Goal: Task Accomplishment & Management: Use online tool/utility

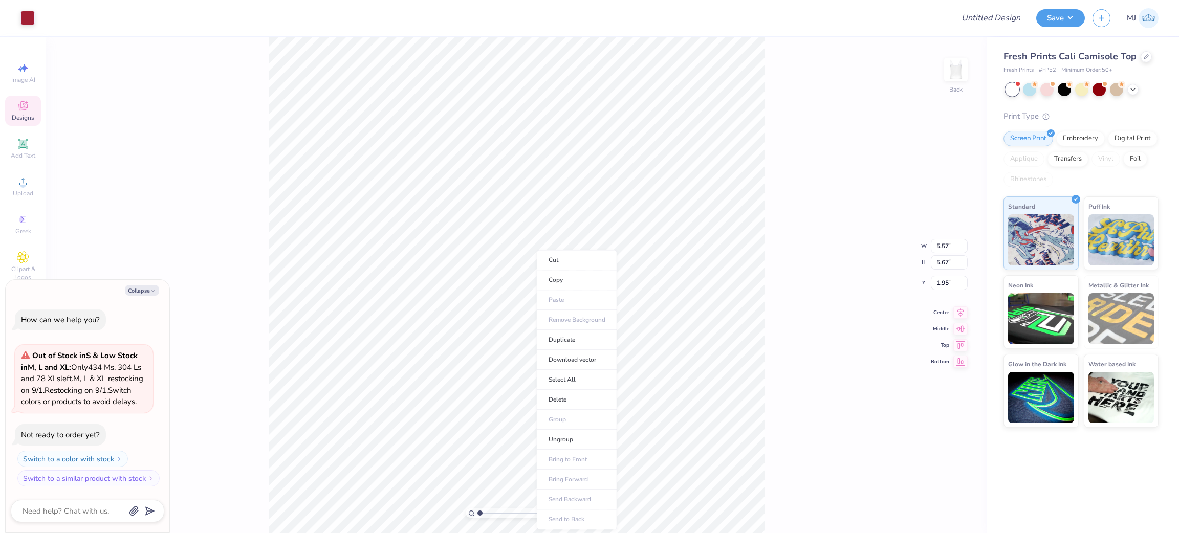
type textarea "x"
click at [587, 361] on li "Download vector" at bounding box center [577, 360] width 80 height 20
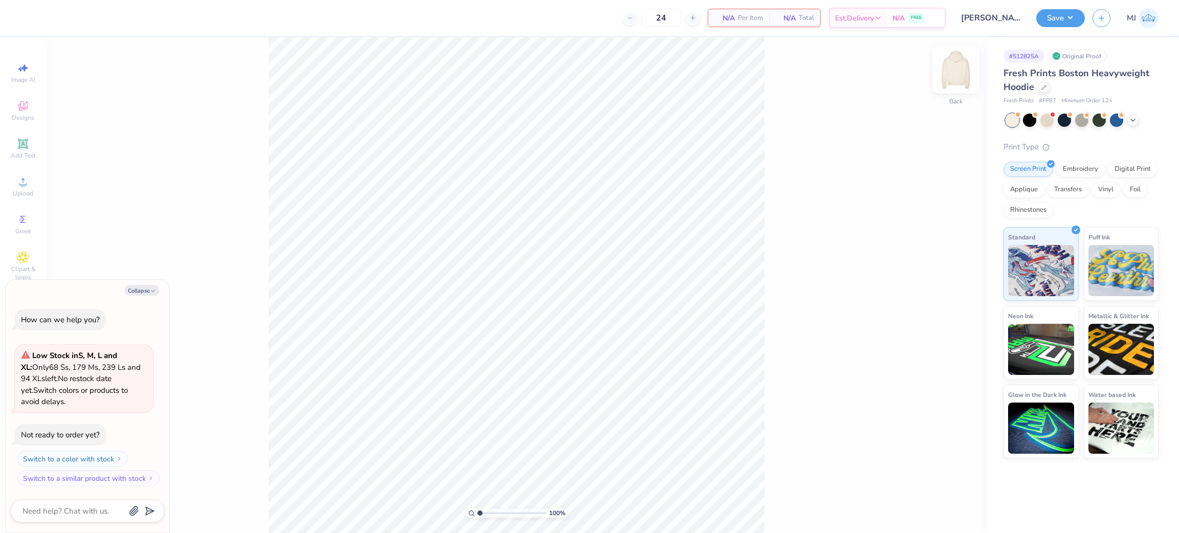
click at [957, 75] on img at bounding box center [955, 69] width 41 height 41
click at [27, 190] on span "Upload" at bounding box center [23, 193] width 20 height 8
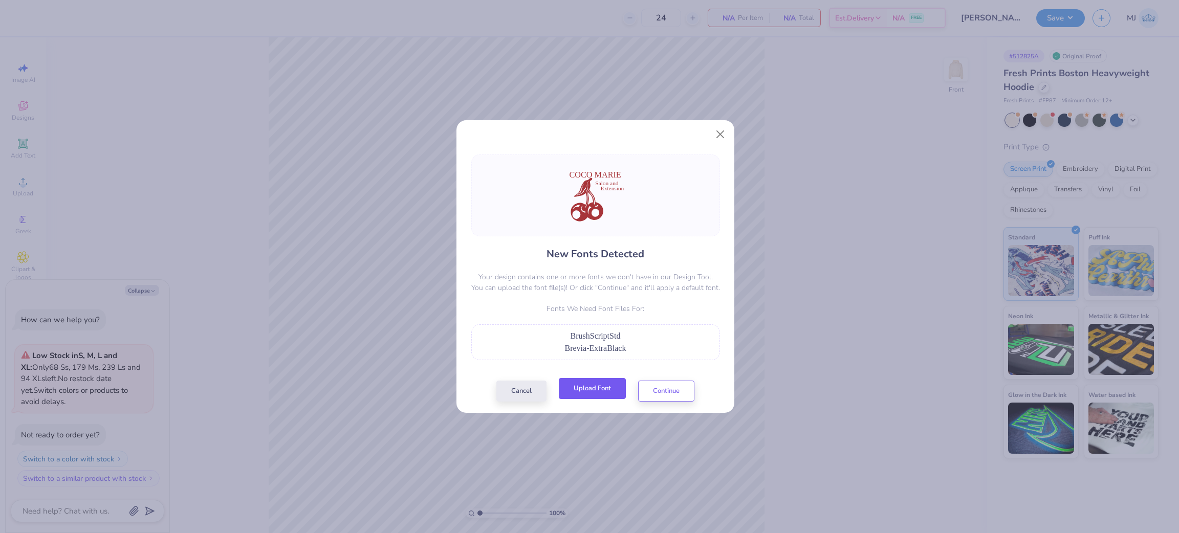
click at [594, 392] on button "Upload Font" at bounding box center [592, 388] width 67 height 21
click at [602, 386] on button "Upload Font" at bounding box center [592, 388] width 67 height 21
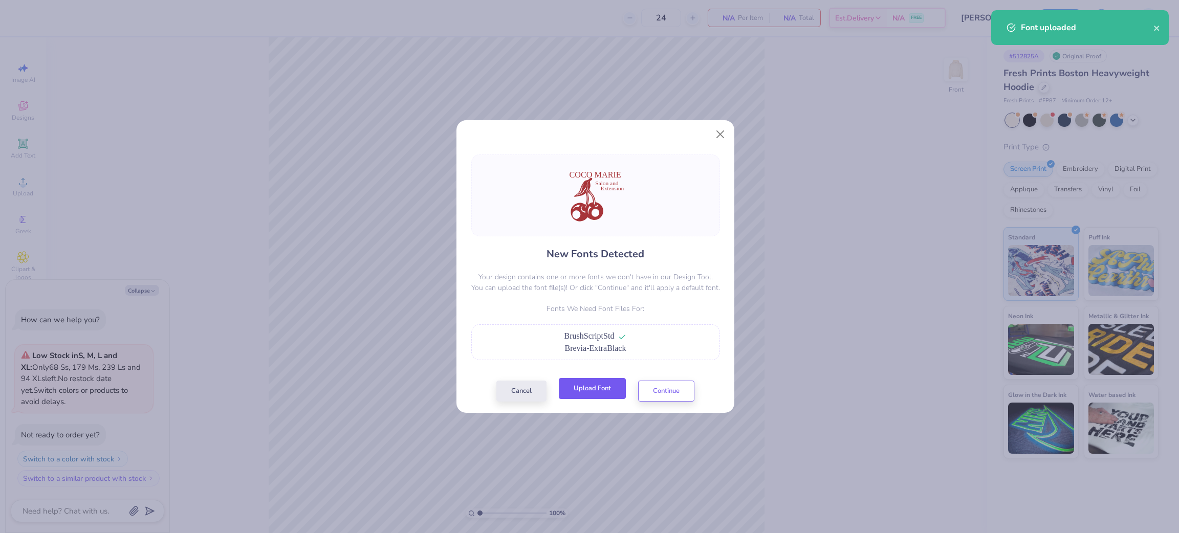
click at [595, 391] on button "Upload Font" at bounding box center [592, 388] width 67 height 21
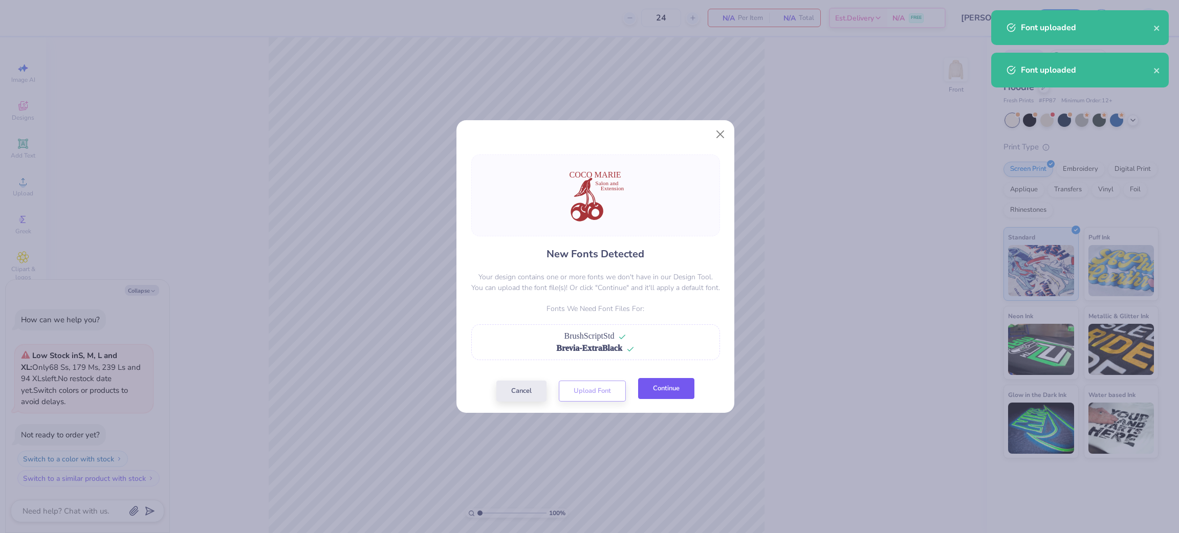
click at [669, 399] on button "Continue" at bounding box center [666, 388] width 56 height 21
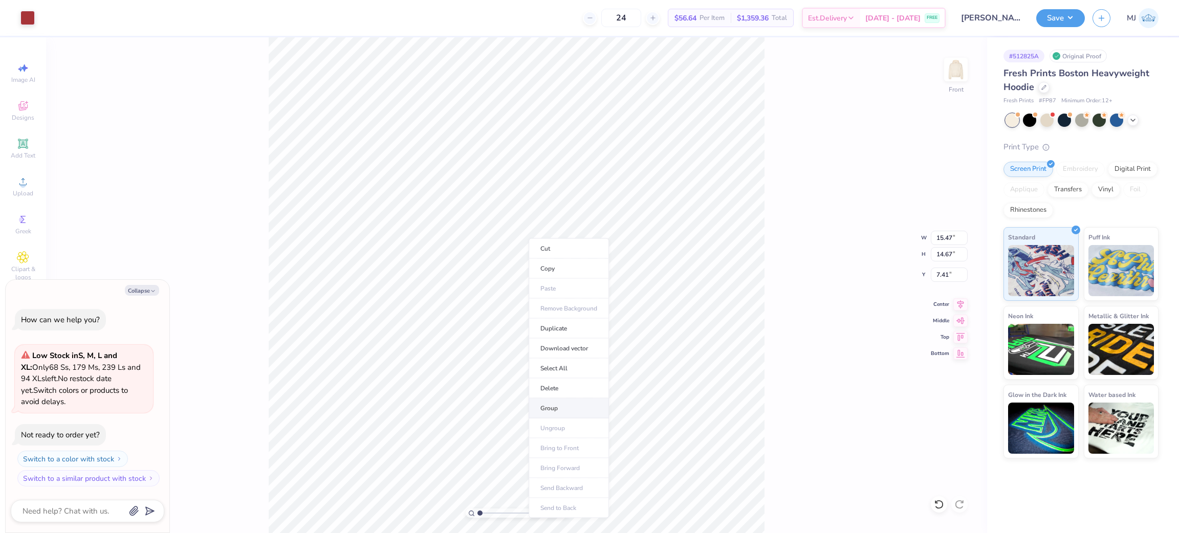
click at [574, 405] on li "Group" at bounding box center [569, 409] width 80 height 20
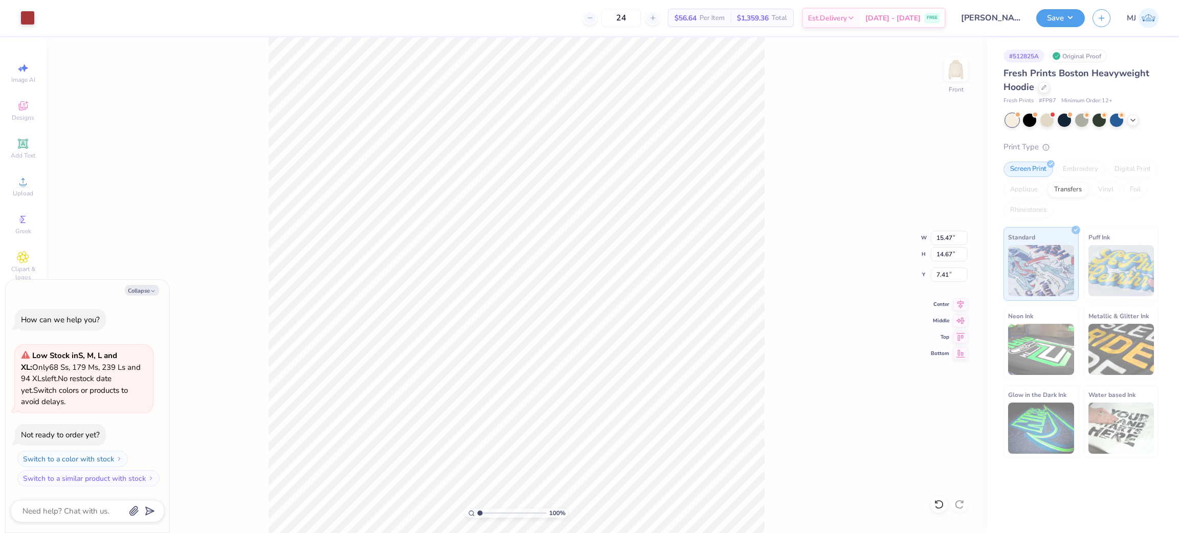
type textarea "x"
click at [947, 236] on input "15.47" at bounding box center [949, 238] width 37 height 14
click at [947, 235] on input "15.47" at bounding box center [949, 238] width 37 height 14
type input "12.5"
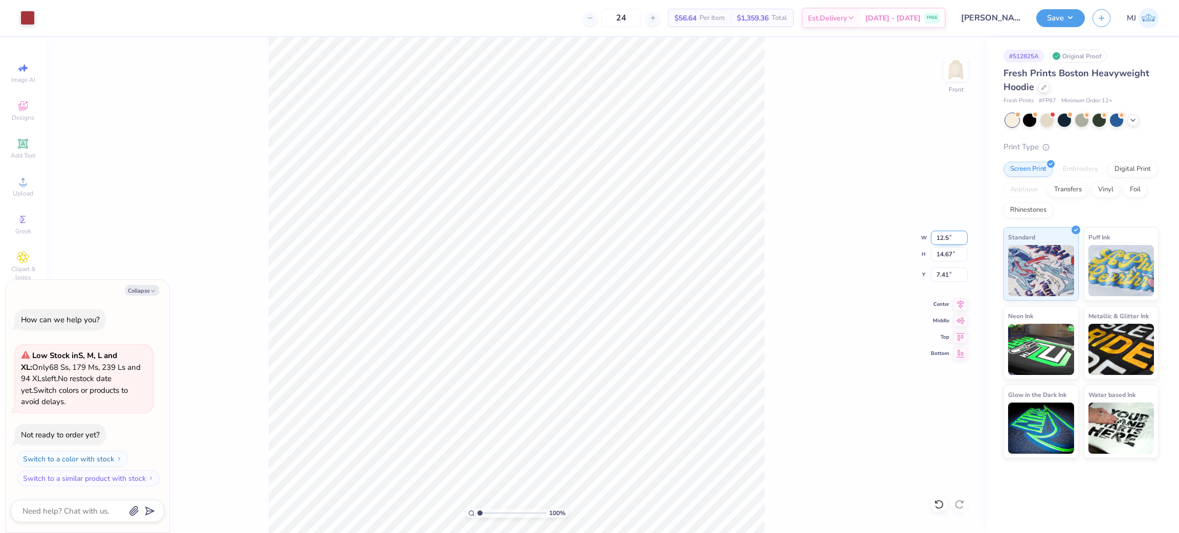
type textarea "x"
type input "12.50"
type input "11.86"
click at [936, 274] on input "8.82" at bounding box center [949, 275] width 37 height 14
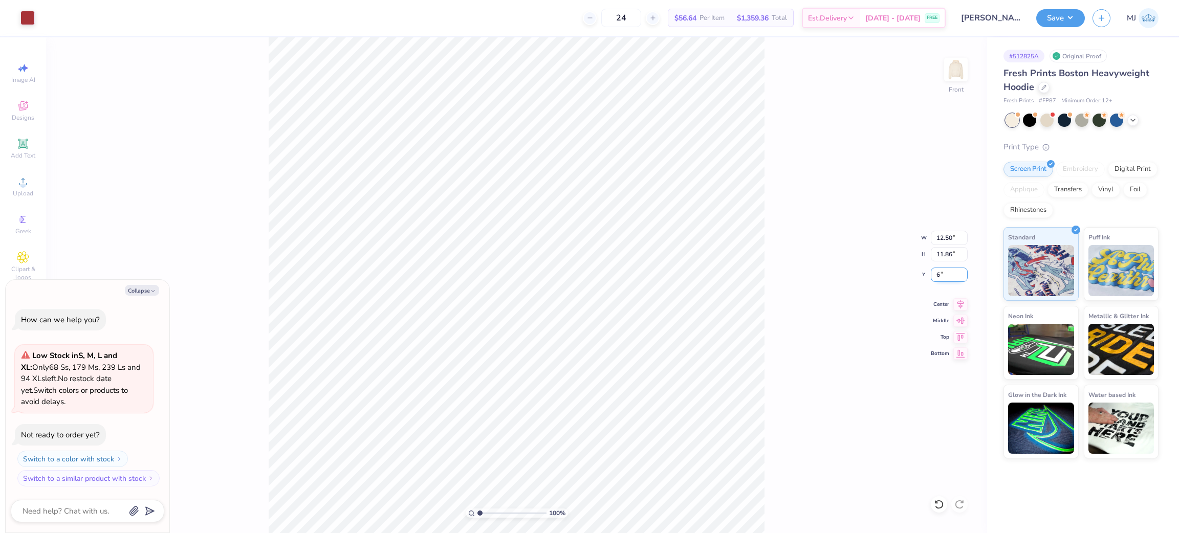
type input "6"
type textarea "x"
type input "6.00"
click at [788, 283] on div "100 % Front W 12.50 12.50 " H 11.86 11.86 " Y 6.00 6.00 " Center Middle Top Bot…" at bounding box center [516, 285] width 941 height 496
click at [1072, 23] on button "Save" at bounding box center [1060, 17] width 49 height 18
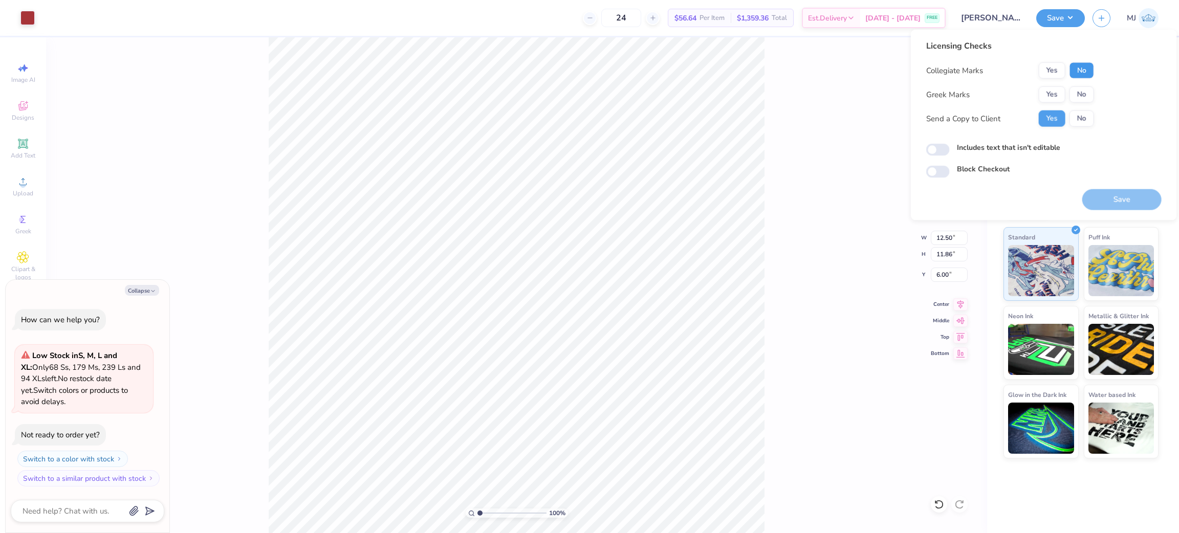
click at [1080, 72] on button "No" at bounding box center [1081, 70] width 25 height 16
click at [1083, 85] on div "Collegiate Marks Yes No Greek Marks Yes No Send a Copy to Client Yes No" at bounding box center [1010, 94] width 168 height 64
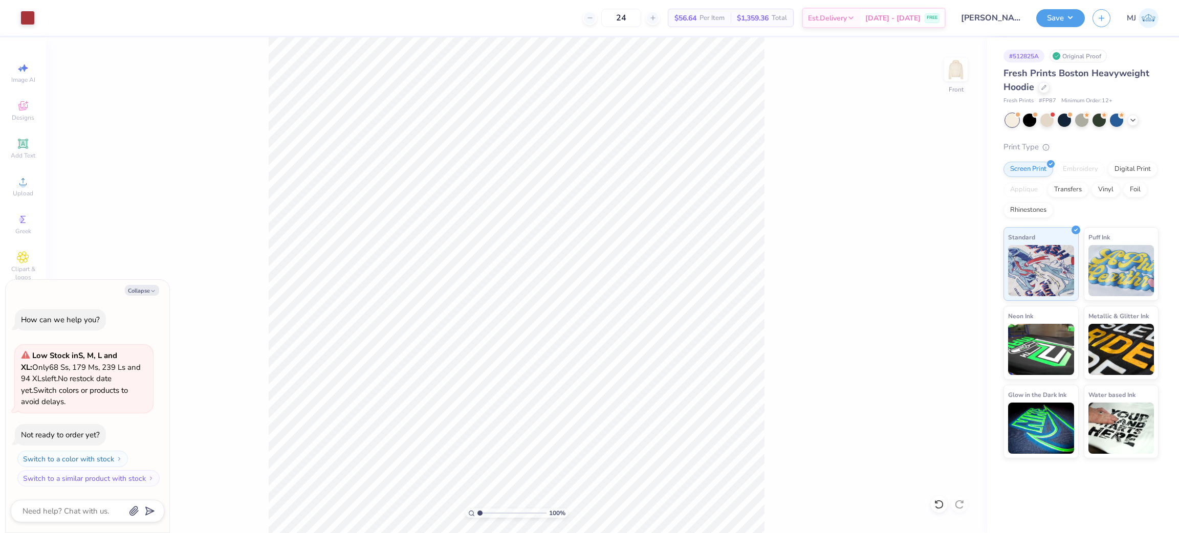
type textarea "x"
type input "2.11779449455893"
type textarea "x"
type input "2.11779449455893"
type textarea "x"
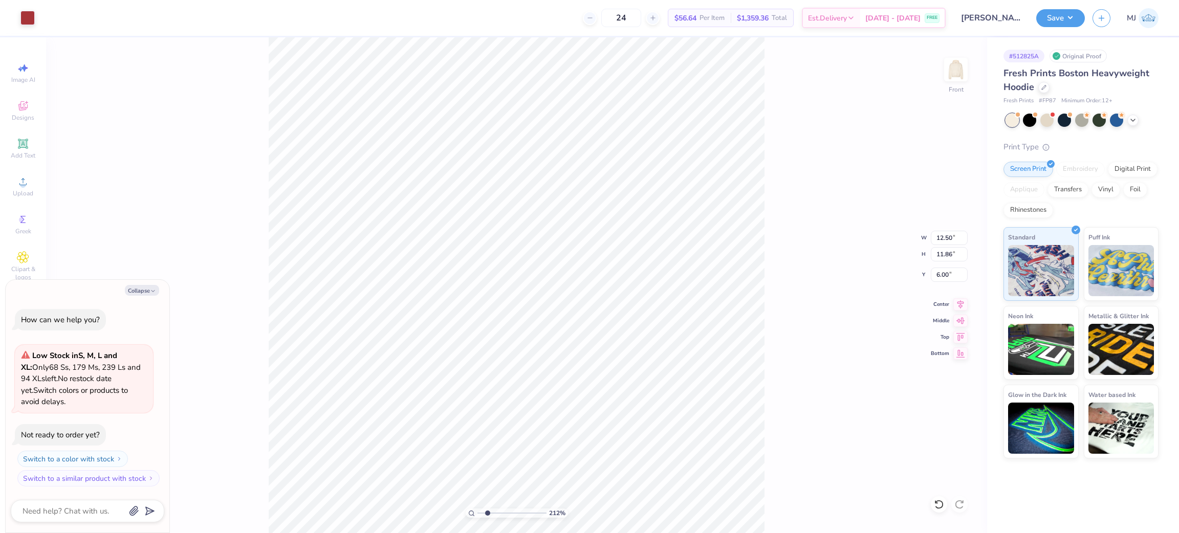
type input "2.11779449455893"
type textarea "x"
type input "2.11779449455893"
type textarea "x"
type input "2.11779449455893"
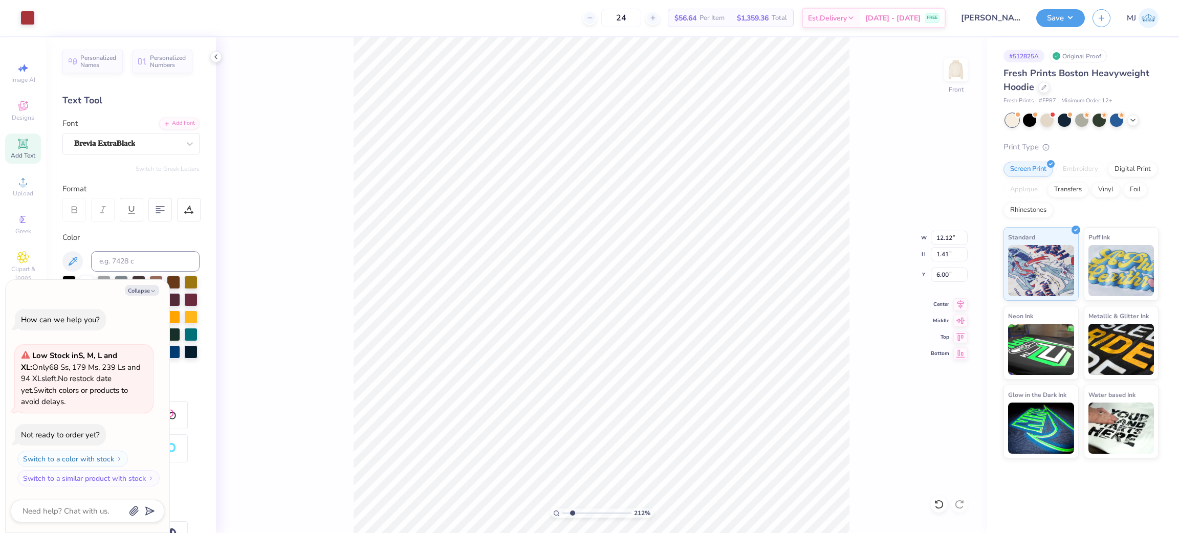
type textarea "x"
type input "2.11779449455893"
type textarea "x"
type input "5.06"
type input "1.10"
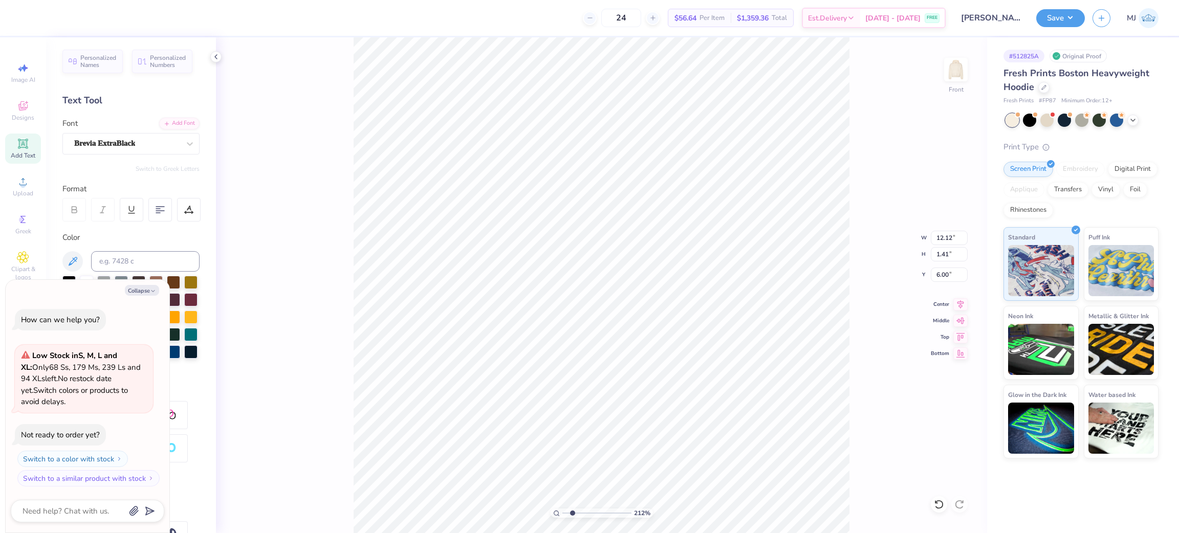
type input "9.45"
type input "2.11779449455893"
type textarea "x"
type input "5.76"
type input "1.01"
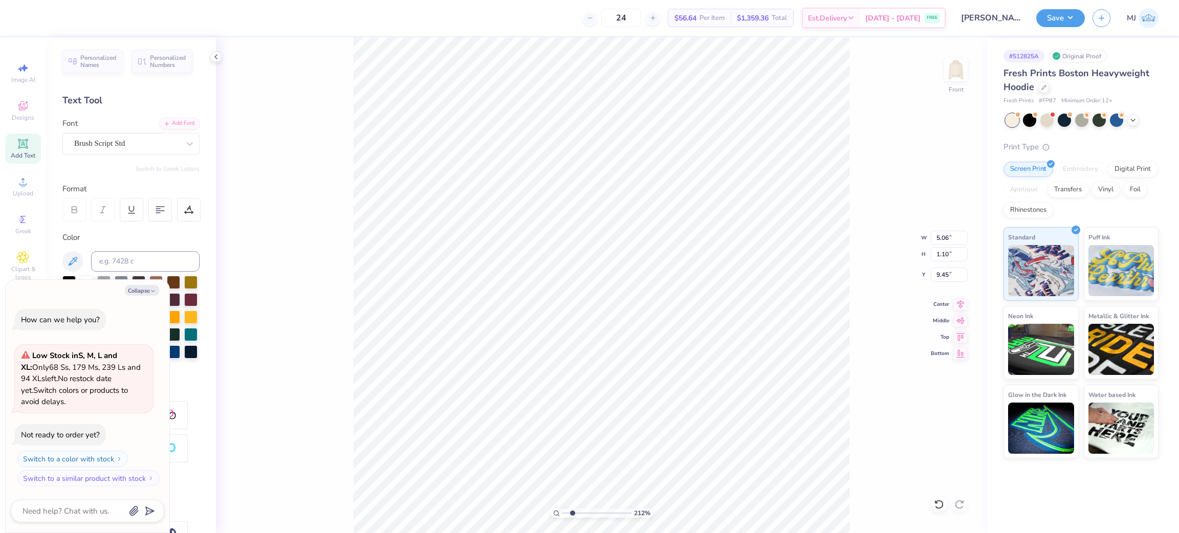
type input "8.26"
type input "2.11779449455893"
type textarea "x"
type input "2.11779449455893"
type textarea "x"
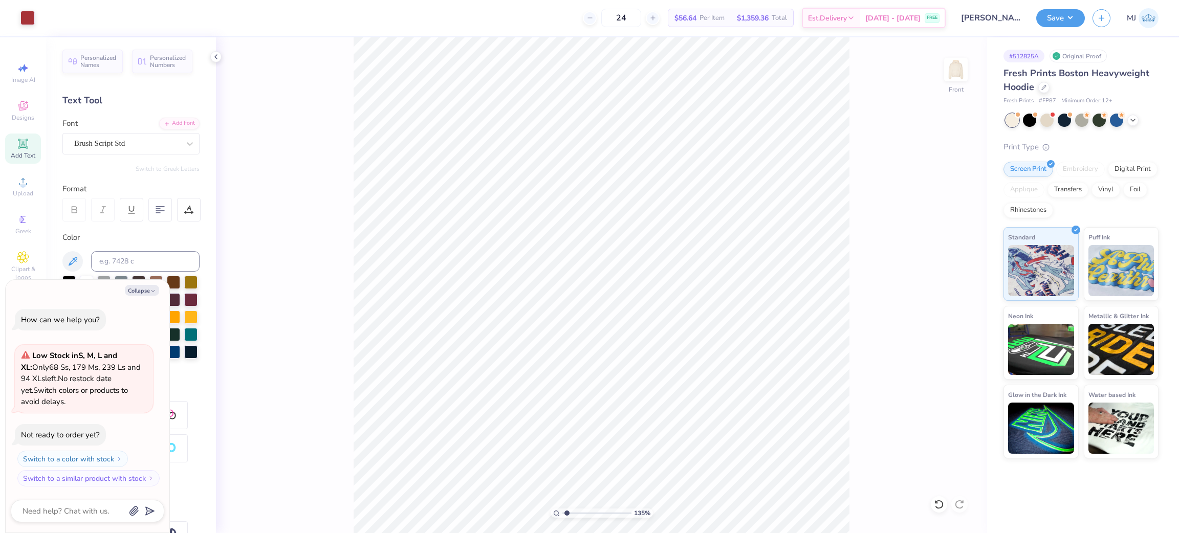
type input "1.35006141736884"
type textarea "x"
type input "1.35006141736884"
type textarea "x"
click at [935, 503] on icon at bounding box center [936, 502] width 2 height 2
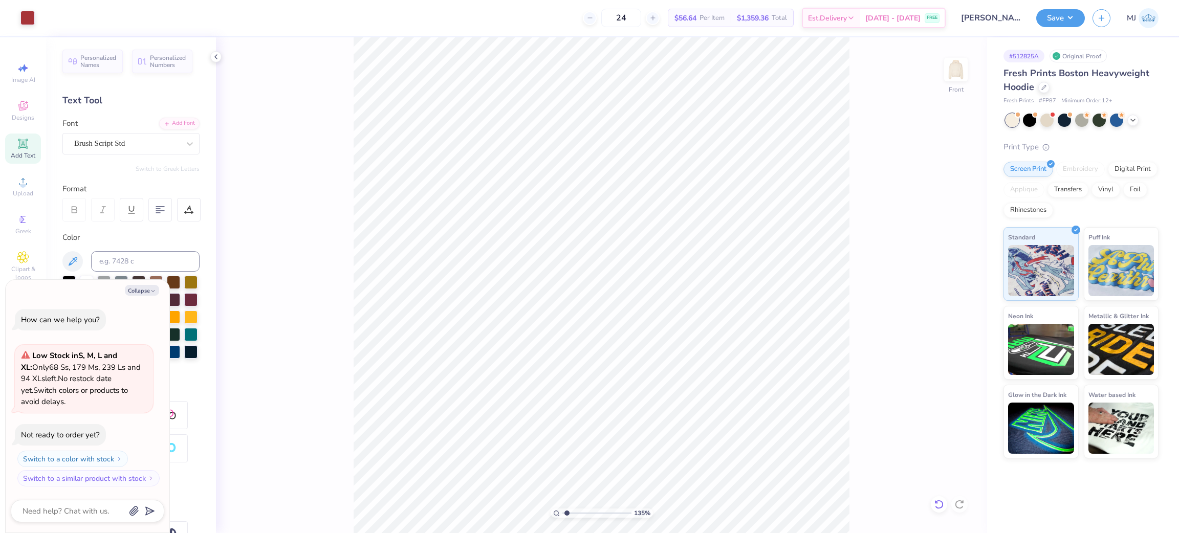
type input "1.35006141736884"
type textarea "x"
click at [935, 508] on icon at bounding box center [939, 504] width 10 height 10
type input "1.35006141736884"
type textarea "x"
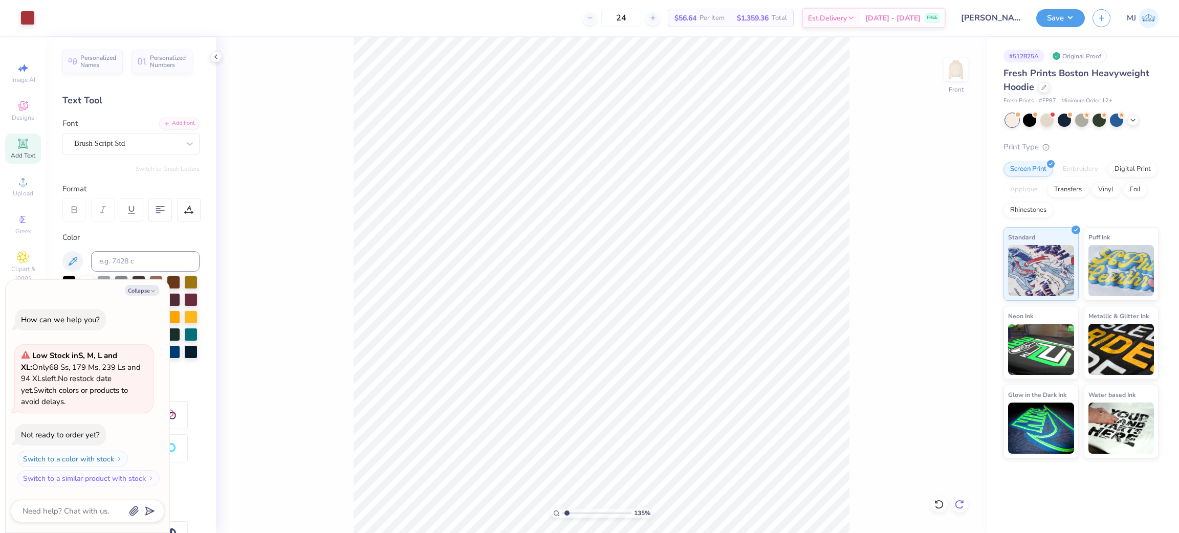
click at [958, 507] on icon at bounding box center [959, 504] width 10 height 10
type input "1.35006141736884"
type textarea "x"
click at [867, 343] on div "135 % Front" at bounding box center [601, 285] width 771 height 496
type input "1.35006141736884"
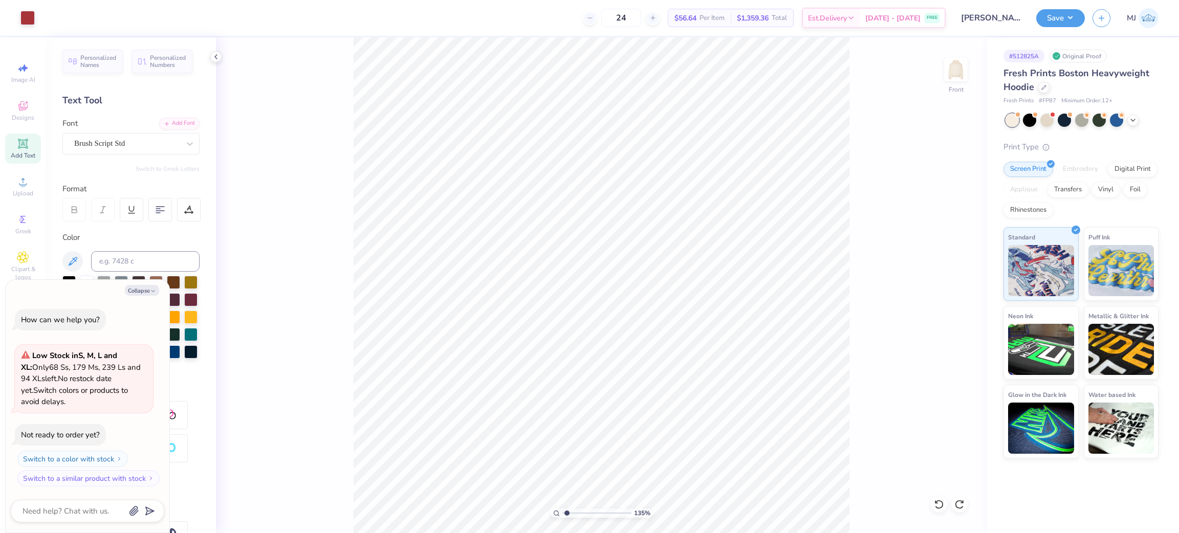
type textarea "x"
type input "1"
click at [214, 60] on icon at bounding box center [216, 57] width 8 height 8
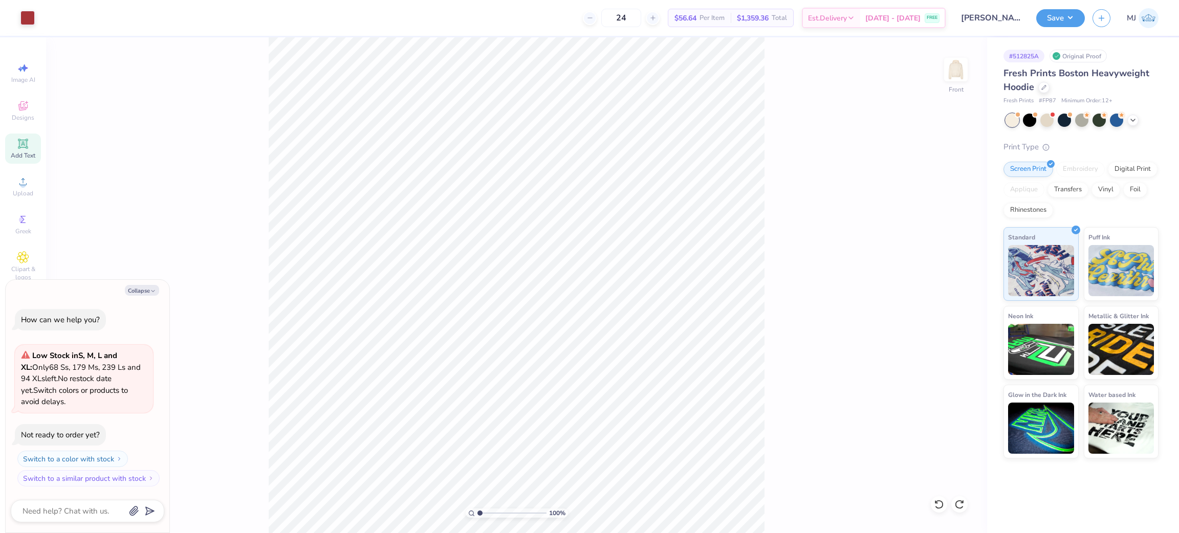
type textarea "x"
type input "1.35006141736884"
type textarea "x"
type input "1.35006141736884"
type textarea "x"
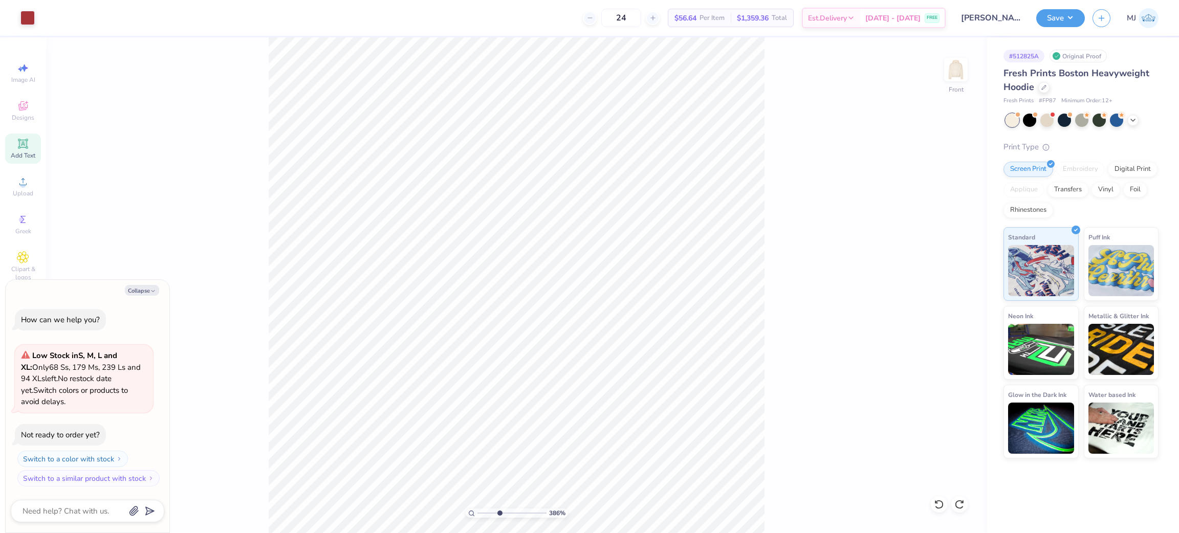
type input "3.86003166160928"
type textarea "x"
type input "3.86003166160928"
type textarea "x"
type input "3.86003166160928"
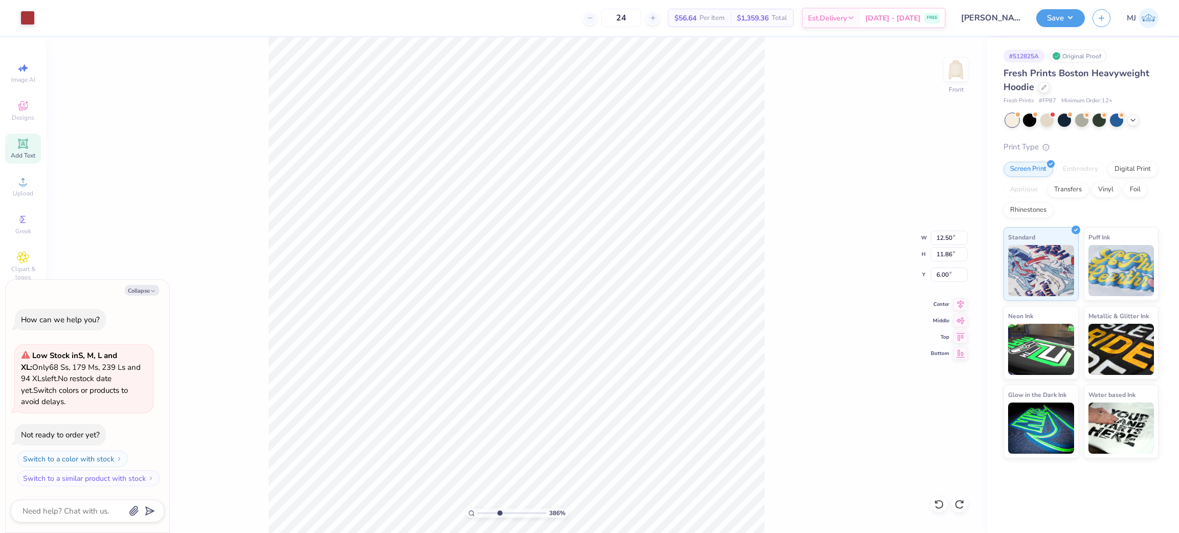
type textarea "x"
type input "3.86003166160928"
type textarea "x"
type input "3.86003166160928"
type textarea "x"
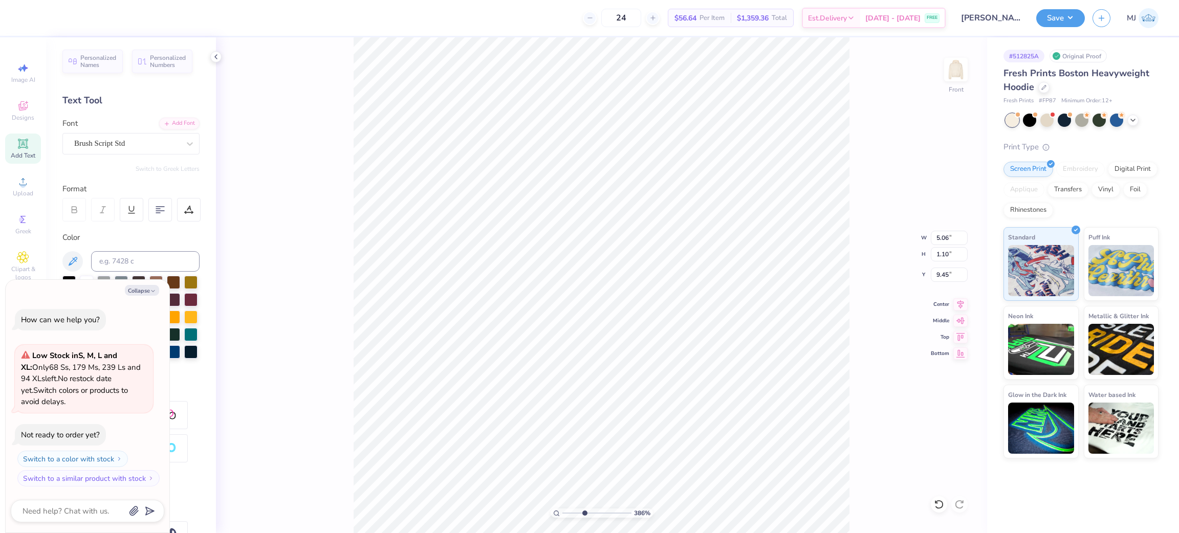
type input "3.86003166160928"
type textarea "x"
type input "3.86003166160928"
type textarea "x"
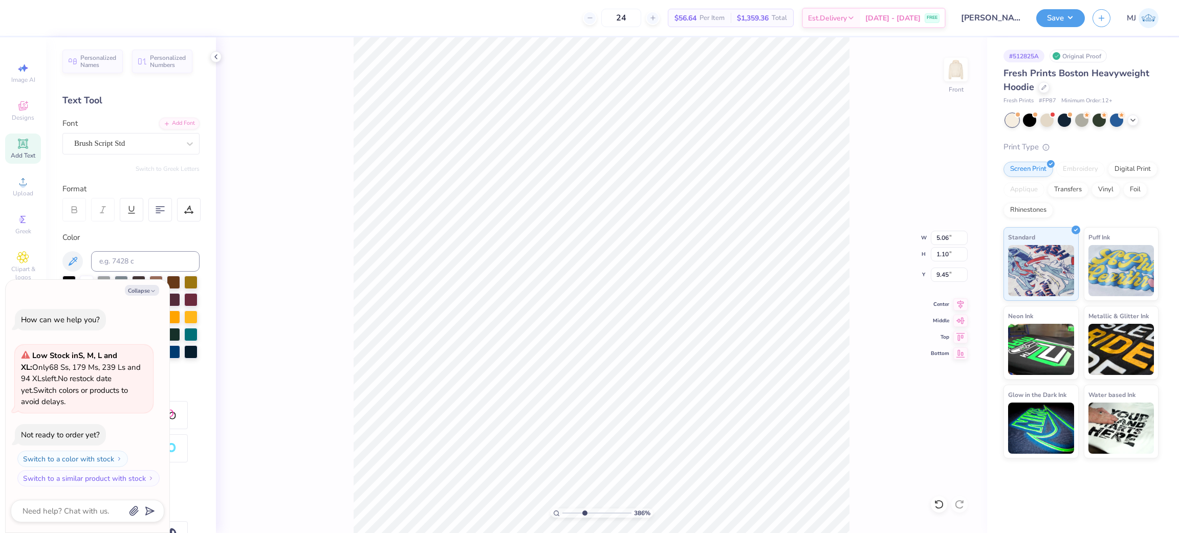
type input "3.86003166160928"
type textarea "x"
type textarea "Extensions"
click at [215, 52] on div at bounding box center [215, 56] width 11 height 11
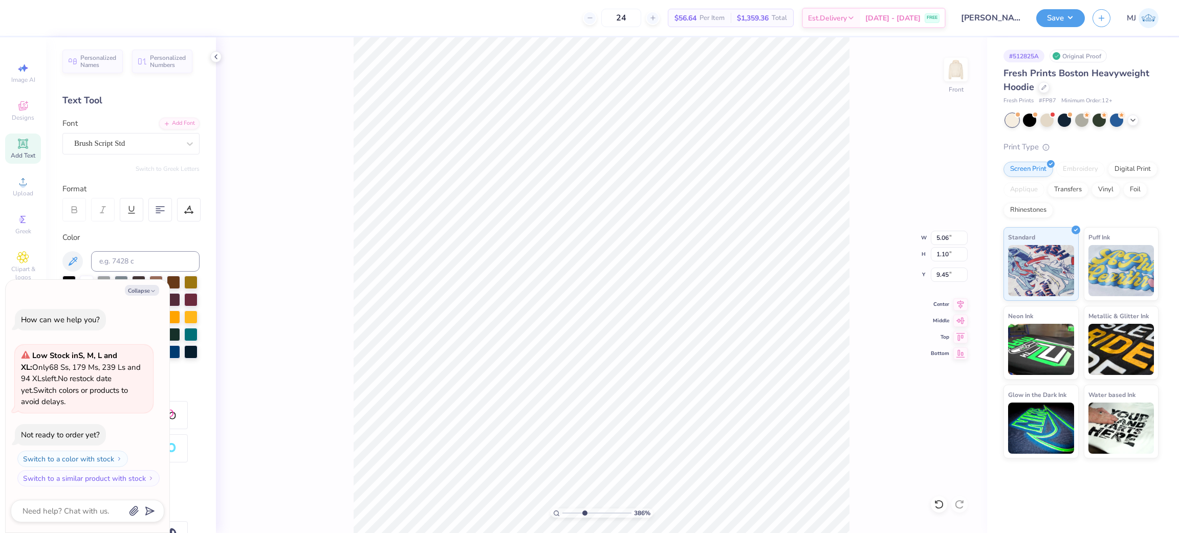
type input "3.86003166160928"
type textarea "x"
type input "5.54"
type input "1.07"
type input "9.49"
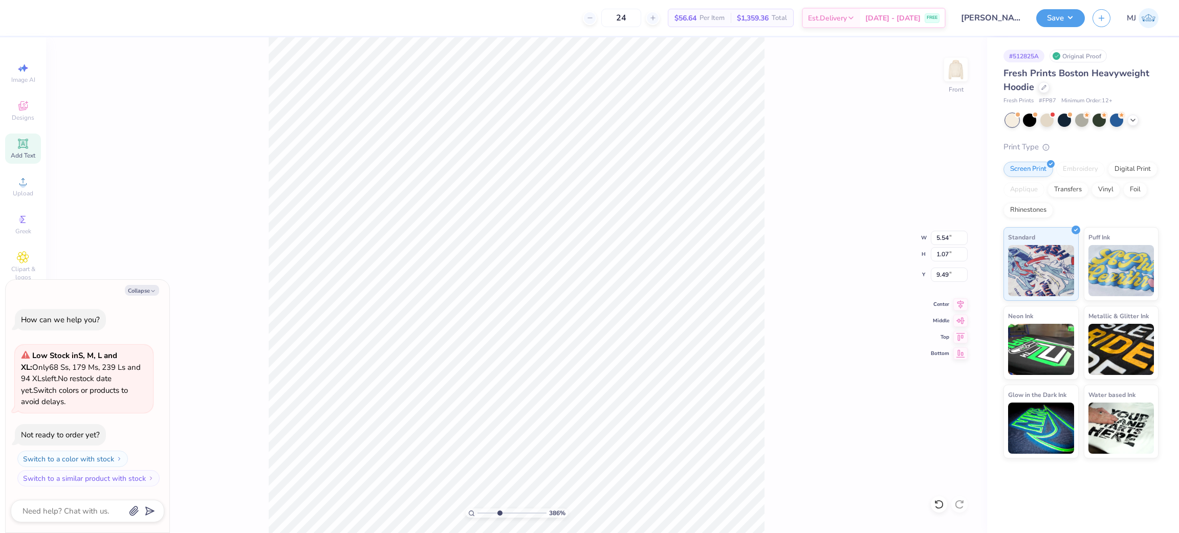
click at [216, 57] on div "386 % Front W 5.54 5.54 " H 1.07 1.07 " Y 9.49 9.49 " Center Middle Top Bottom" at bounding box center [516, 285] width 941 height 496
type input "3.86003166160928"
type textarea "x"
type input "3.86003166160928"
type textarea "x"
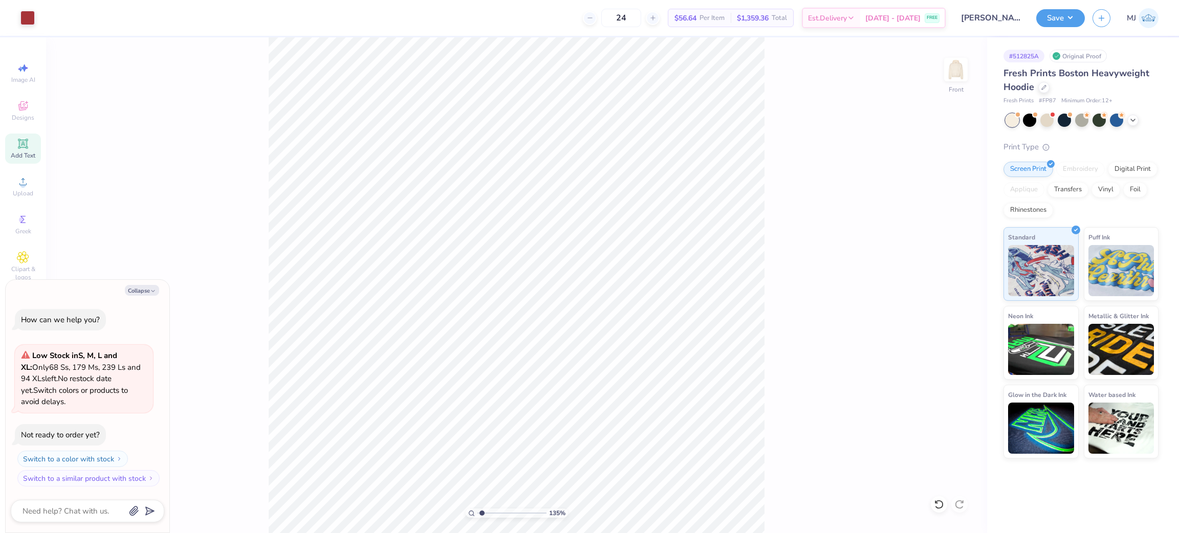
type input "1.35006141736884"
type textarea "x"
type input "1"
click at [592, 419] on li "Group" at bounding box center [604, 420] width 80 height 20
type textarea "x"
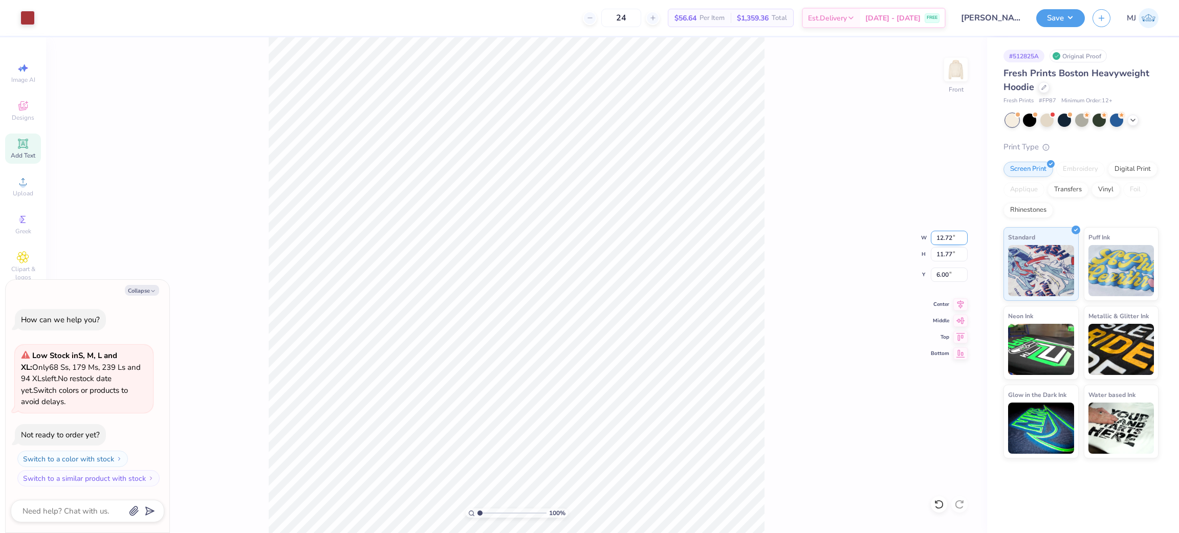
click at [942, 239] on input "12.72" at bounding box center [949, 238] width 37 height 14
type input "12.5"
click at [943, 276] on input "6.00" at bounding box center [949, 275] width 37 height 14
type textarea "x"
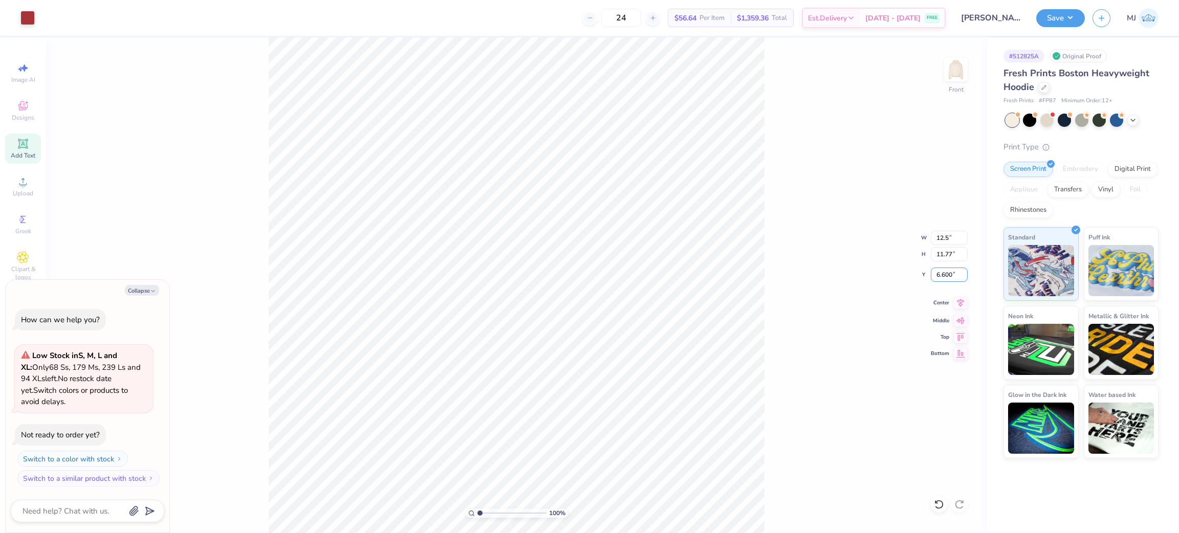
type input "6.600"
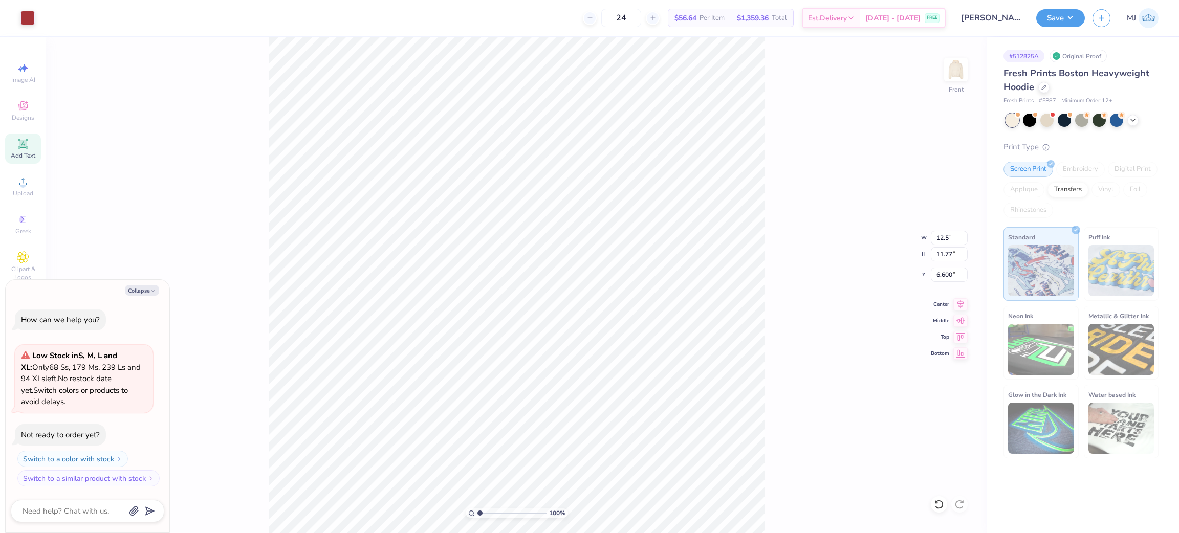
click at [931, 506] on div at bounding box center [939, 504] width 16 height 16
click at [934, 506] on icon at bounding box center [939, 504] width 10 height 10
click at [938, 505] on icon at bounding box center [939, 504] width 10 height 10
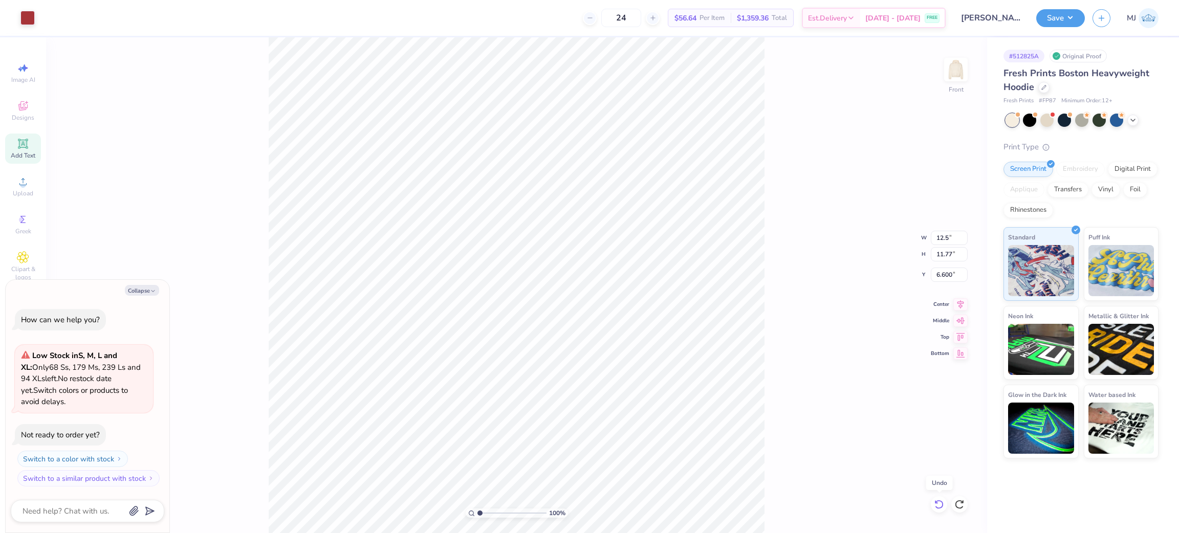
click at [938, 505] on icon at bounding box center [939, 504] width 10 height 10
click at [253, 167] on div "100 % Front W 12.5 12.5 " H 11.77 11.77 " Y 6.600 6.600 " Center Middle Top Bot…" at bounding box center [516, 285] width 941 height 496
type textarea "x"
type input "11.85"
click at [579, 416] on li "Group" at bounding box center [582, 420] width 80 height 20
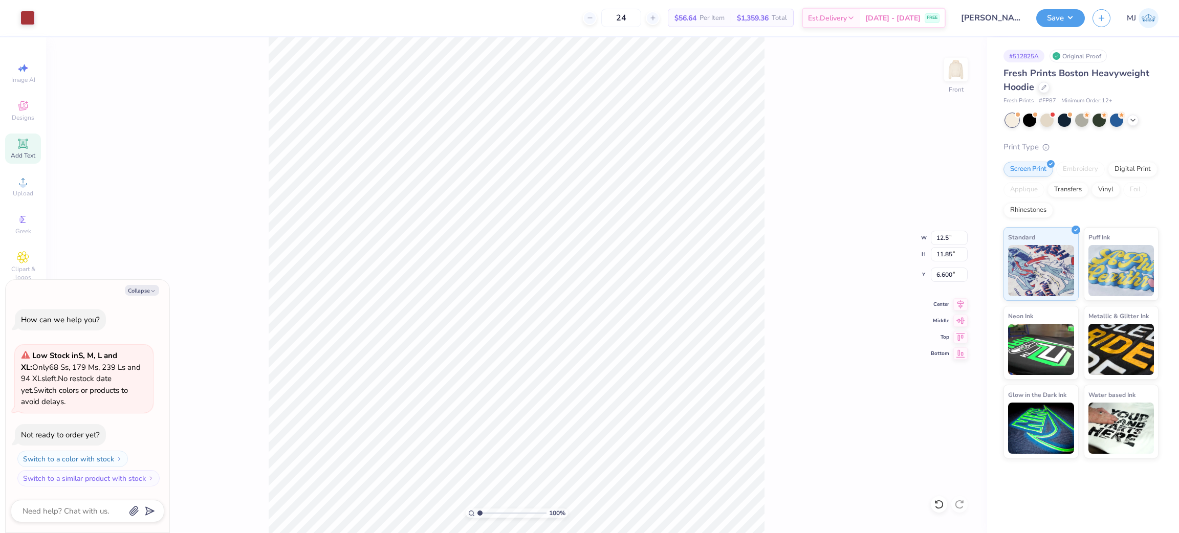
type textarea "x"
click at [940, 273] on input "6.600" at bounding box center [949, 275] width 37 height 14
click at [940, 232] on input "12.72" at bounding box center [949, 238] width 37 height 14
type input "12.5"
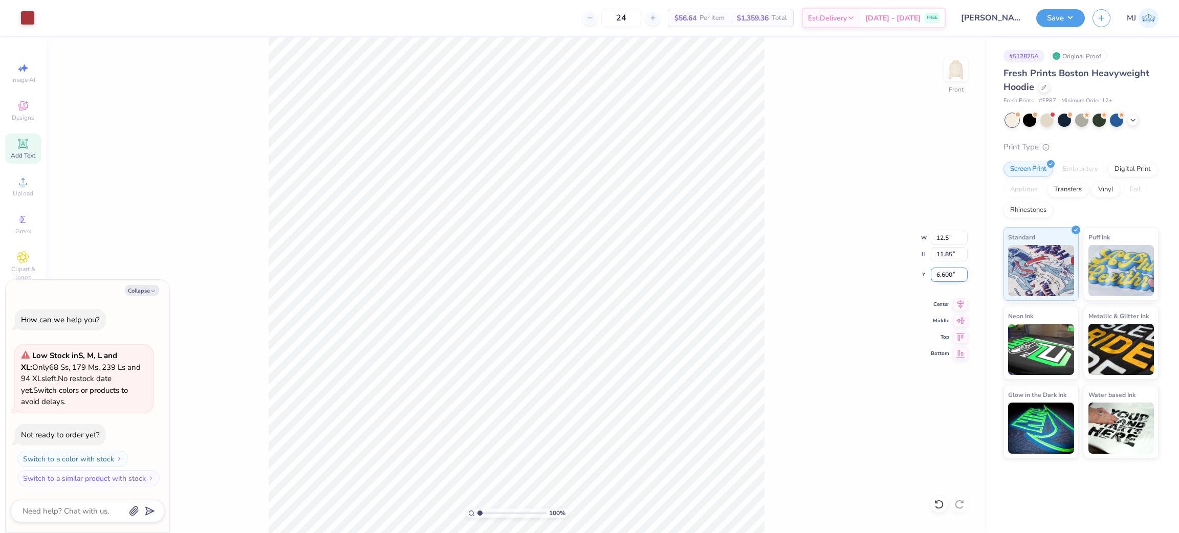
click at [945, 276] on input "6.600" at bounding box center [949, 275] width 37 height 14
type textarea "x"
type input "12.50"
type input "11.65"
click at [945, 276] on input "6.10" at bounding box center [949, 275] width 37 height 14
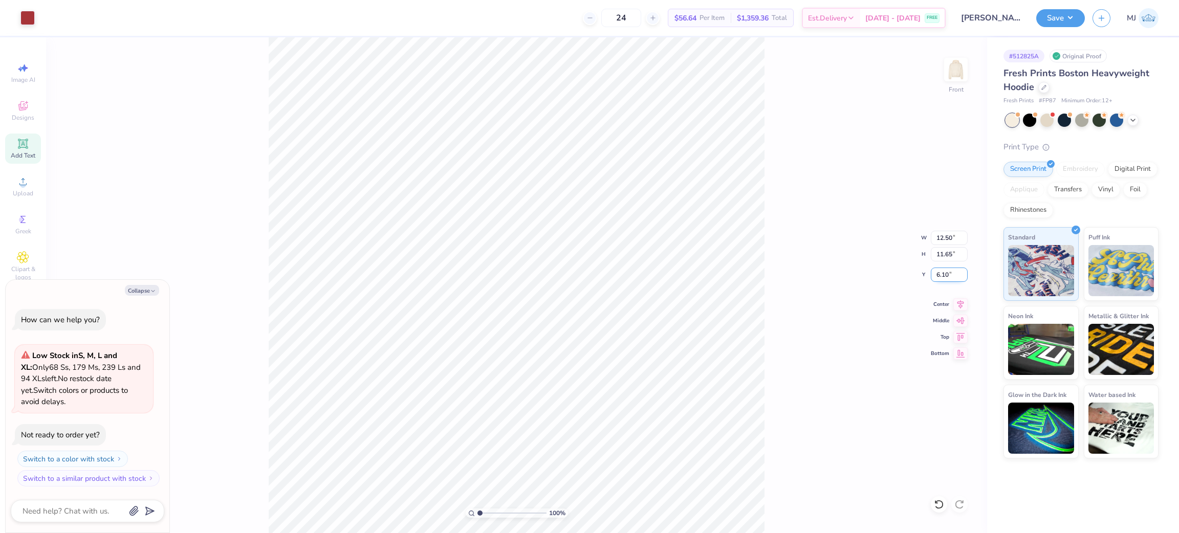
click at [945, 276] on input "6.10" at bounding box center [949, 275] width 37 height 14
type input "6"
type textarea "x"
type input "6.00"
click at [1071, 17] on button "Save" at bounding box center [1060, 17] width 49 height 18
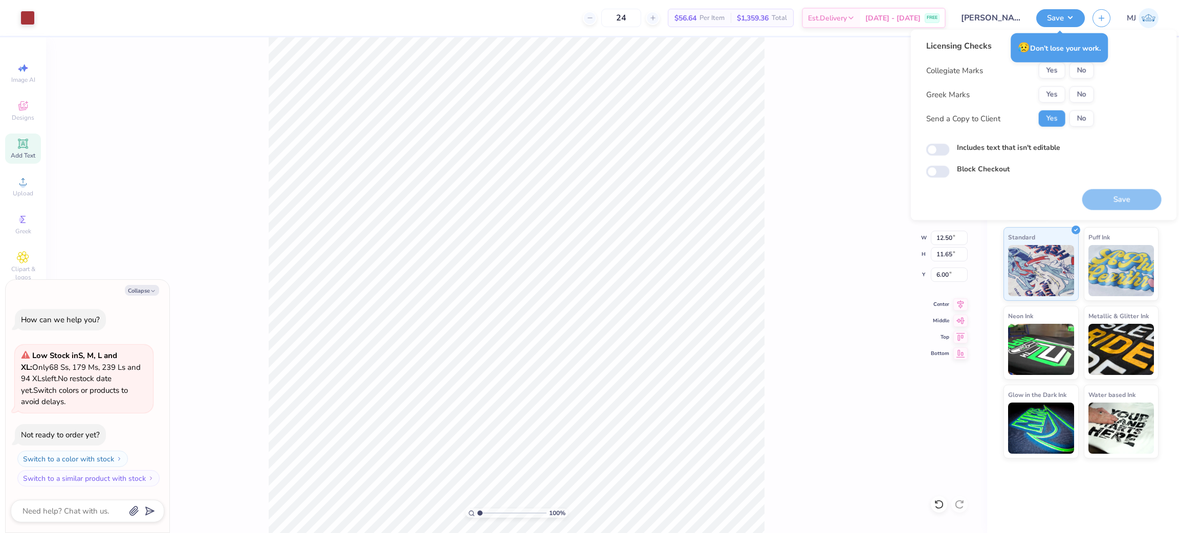
click at [1079, 79] on div "Collegiate Marks Yes No Greek Marks Yes No Send a Copy to Client Yes No" at bounding box center [1010, 94] width 168 height 64
click at [1077, 70] on button "No" at bounding box center [1081, 70] width 25 height 16
click at [1079, 91] on button "No" at bounding box center [1081, 94] width 25 height 16
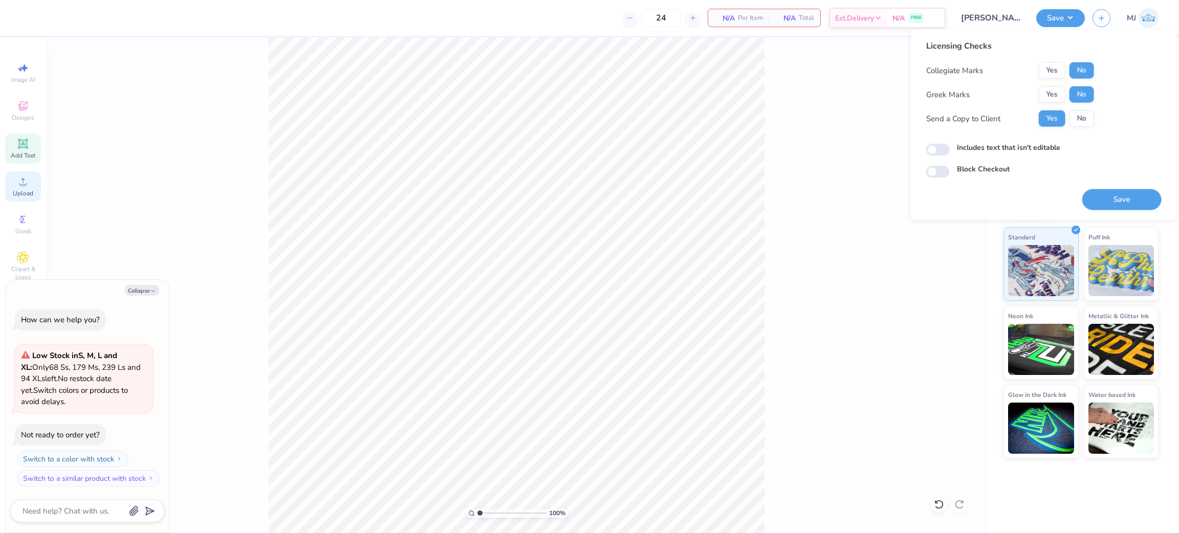
click at [13, 181] on div "Upload" at bounding box center [23, 186] width 36 height 30
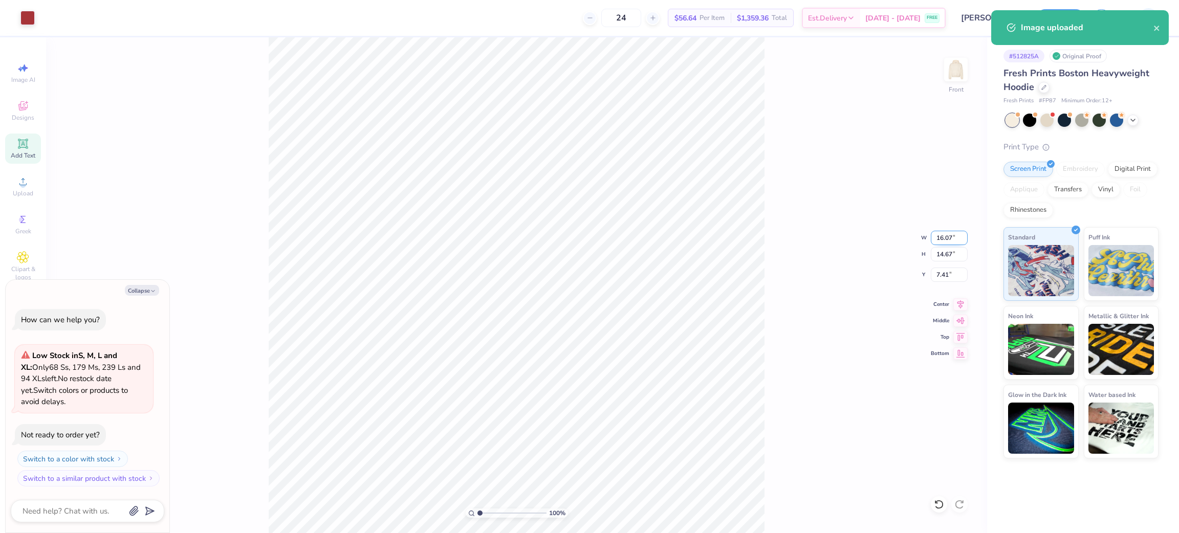
click at [940, 236] on input "16.07" at bounding box center [949, 238] width 37 height 14
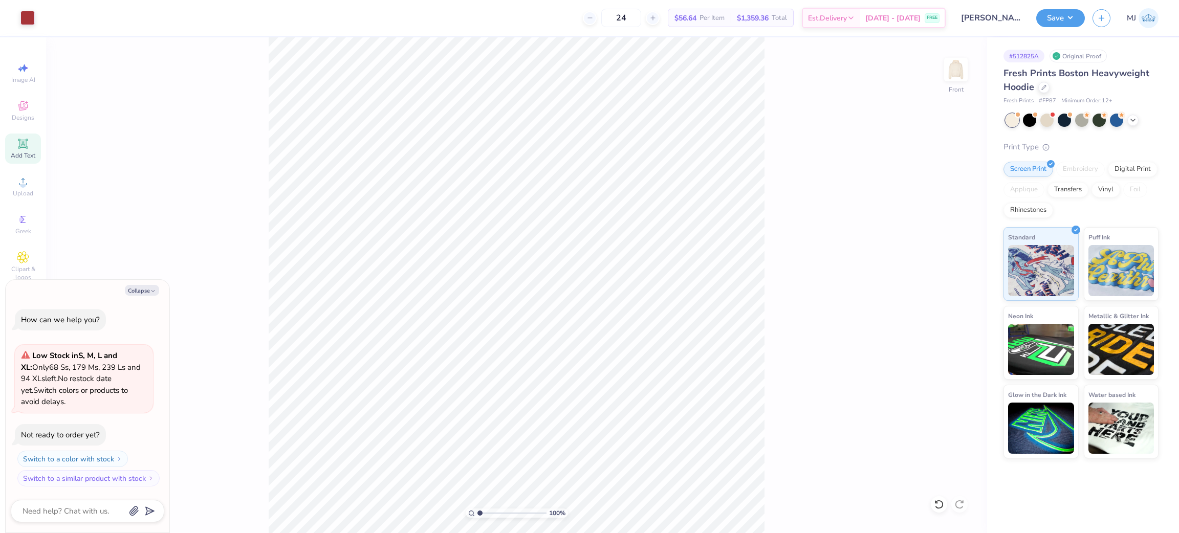
click at [766, 533] on html "Art colors 24 $56.64 Per Item $1,359.36 Total Est. Delivery Sep 9 - 12 FREE Des…" at bounding box center [589, 266] width 1179 height 533
click at [595, 412] on li "Group" at bounding box center [597, 418] width 80 height 20
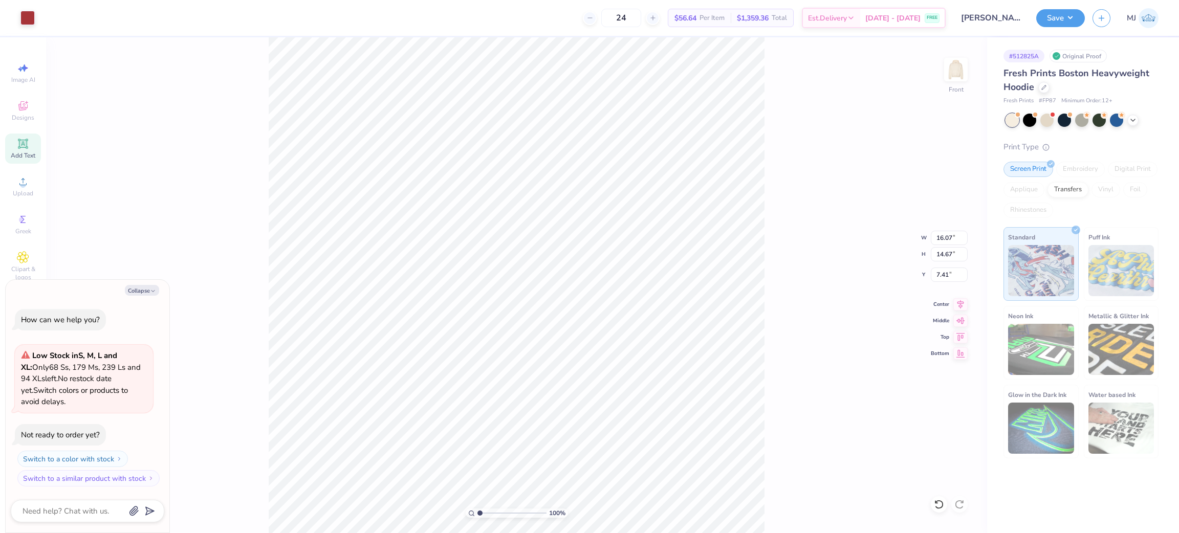
type textarea "x"
click at [939, 235] on input "16.07" at bounding box center [949, 238] width 37 height 14
type input "12.5"
type textarea "x"
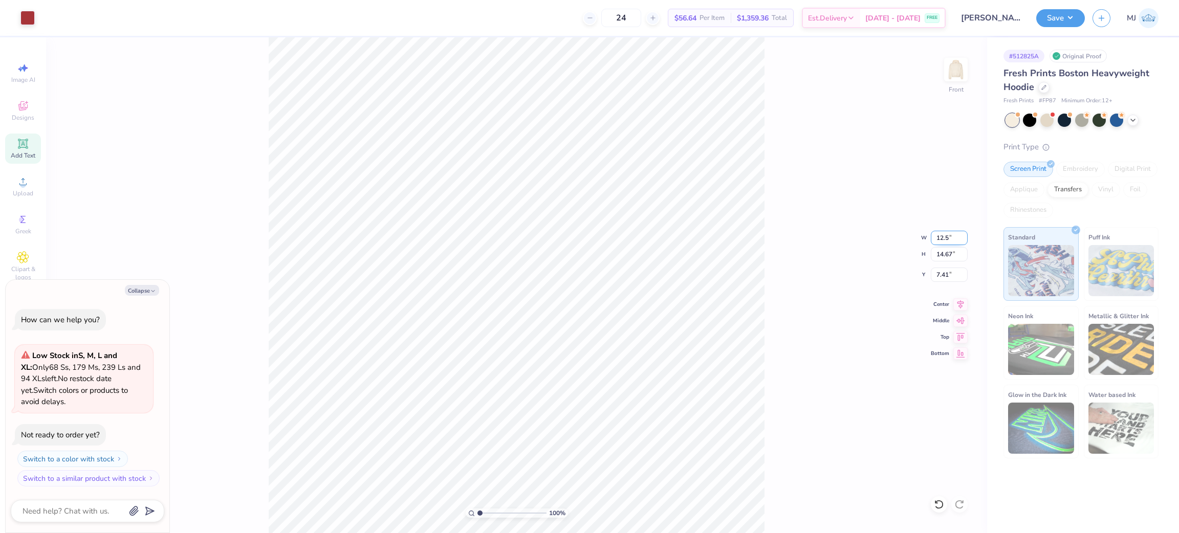
type input "12.50"
type input "11.41"
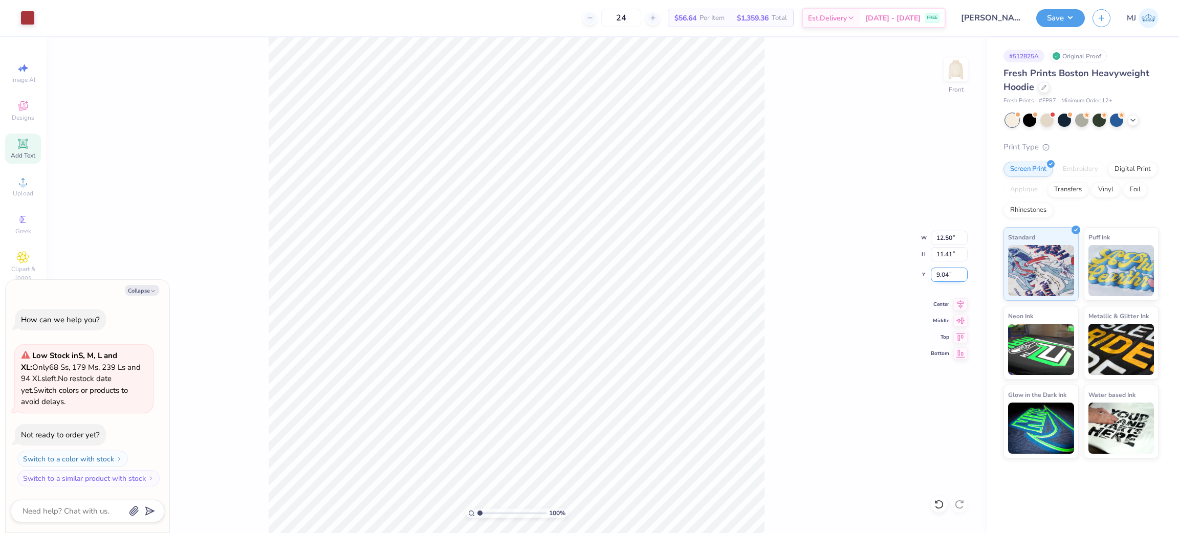
click at [936, 273] on input "9.04" at bounding box center [949, 275] width 37 height 14
type input "6"
type textarea "x"
type input "6.00"
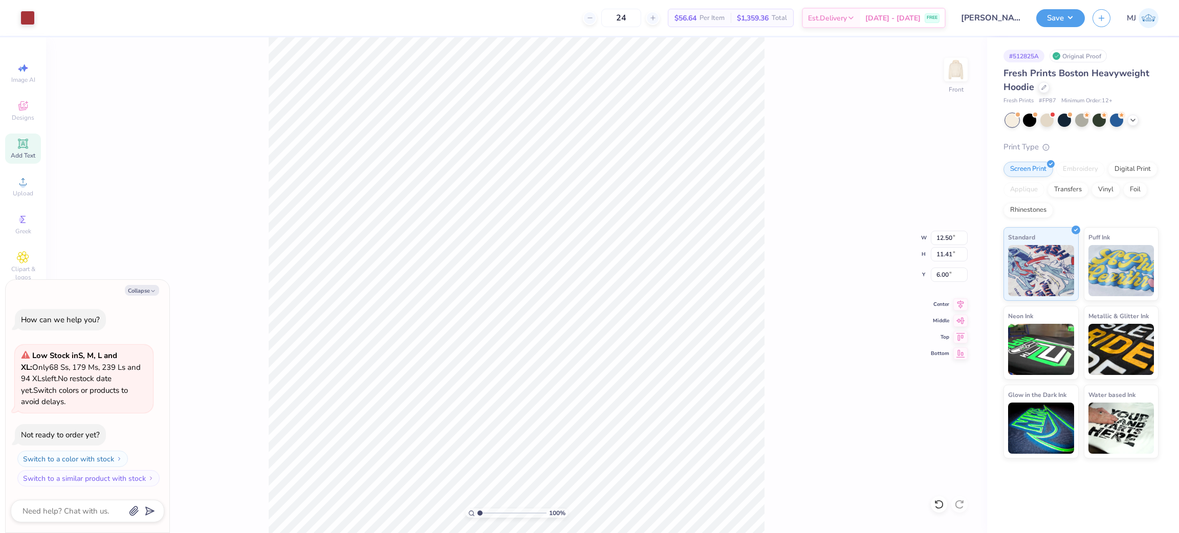
click at [805, 206] on div "100 % Front W 12.50 12.50 " H 11.41 11.41 " Y 6.00 6.00 " Center Middle Top Bot…" at bounding box center [516, 285] width 941 height 496
click at [1074, 15] on button "Save" at bounding box center [1060, 17] width 49 height 18
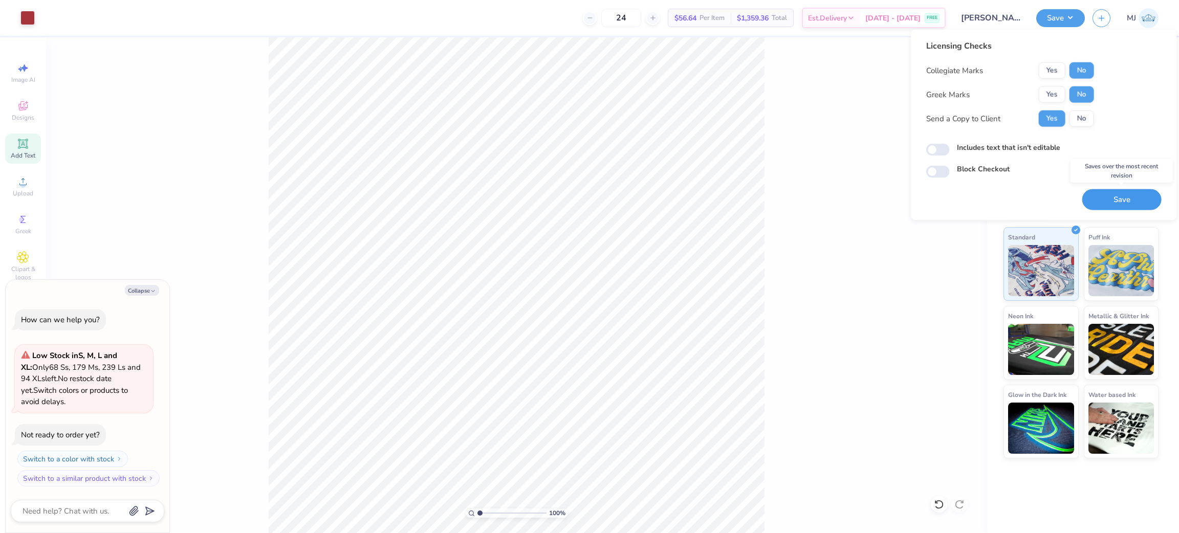
click at [1113, 196] on button "Save" at bounding box center [1121, 199] width 79 height 21
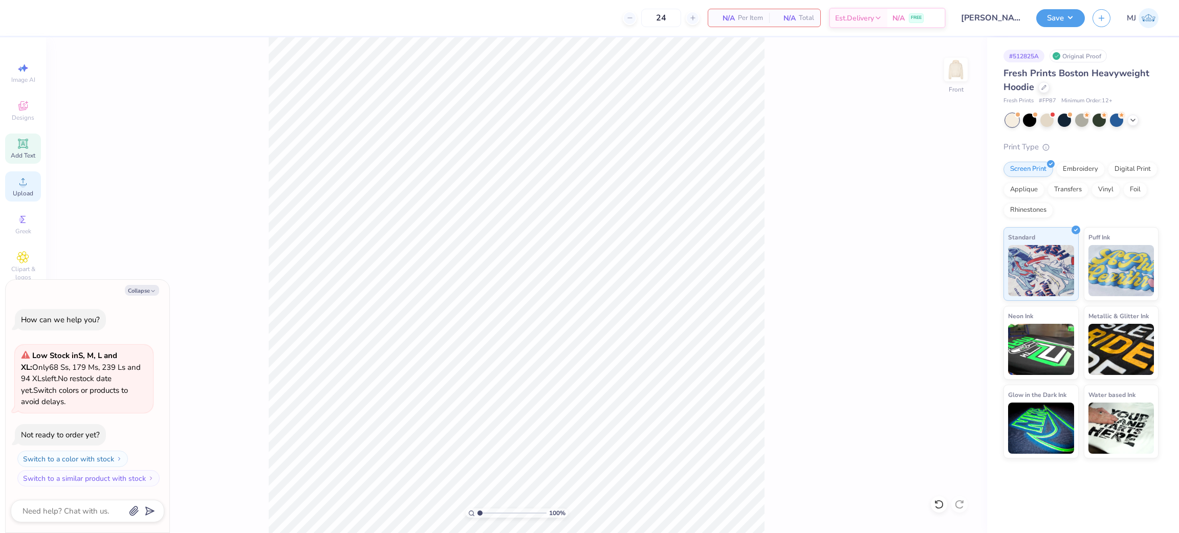
click at [25, 184] on circle at bounding box center [23, 185] width 6 height 6
click at [622, 397] on li "Group" at bounding box center [626, 399] width 80 height 20
type textarea "x"
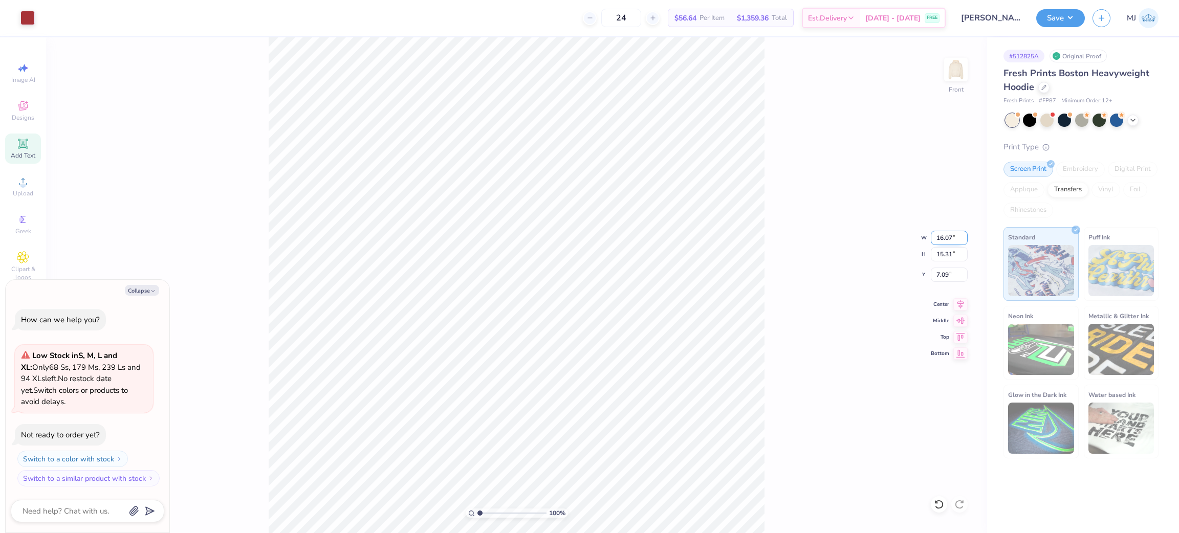
click at [948, 236] on input "16.07" at bounding box center [949, 238] width 37 height 14
type input "12.5"
click at [937, 273] on input "7.09" at bounding box center [949, 275] width 37 height 14
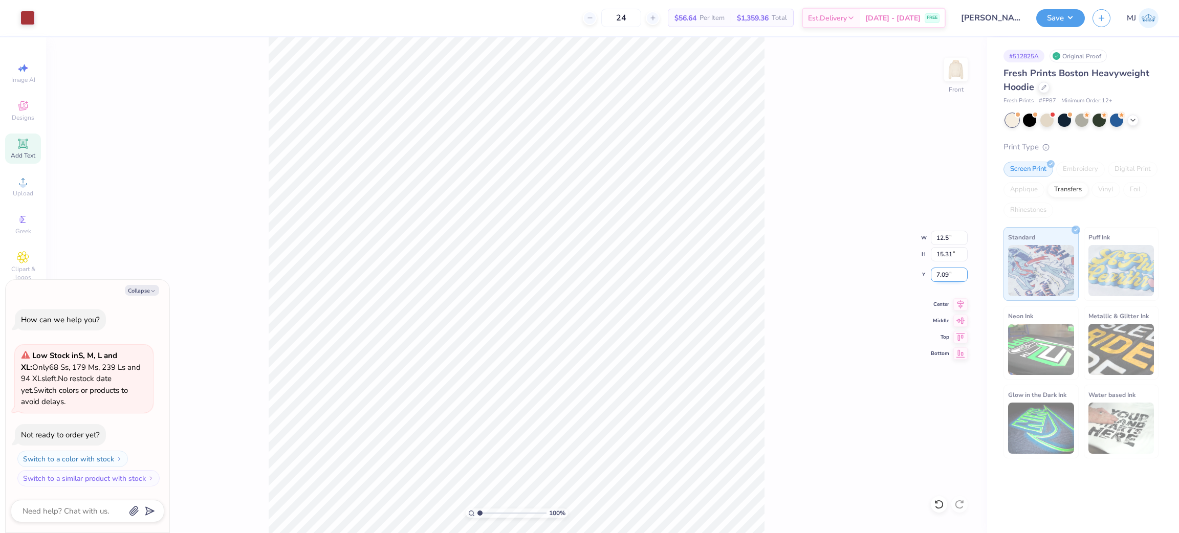
type textarea "x"
click at [937, 273] on input "7.09" at bounding box center [949, 275] width 37 height 14
type input "6"
click at [938, 502] on icon at bounding box center [939, 504] width 10 height 10
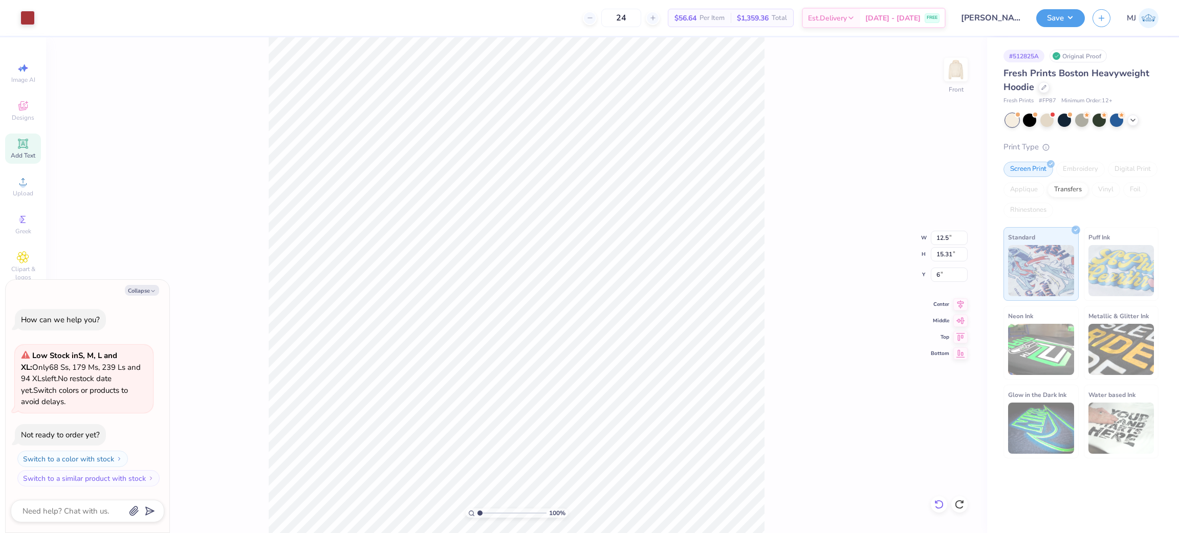
click at [937, 506] on icon at bounding box center [939, 504] width 10 height 10
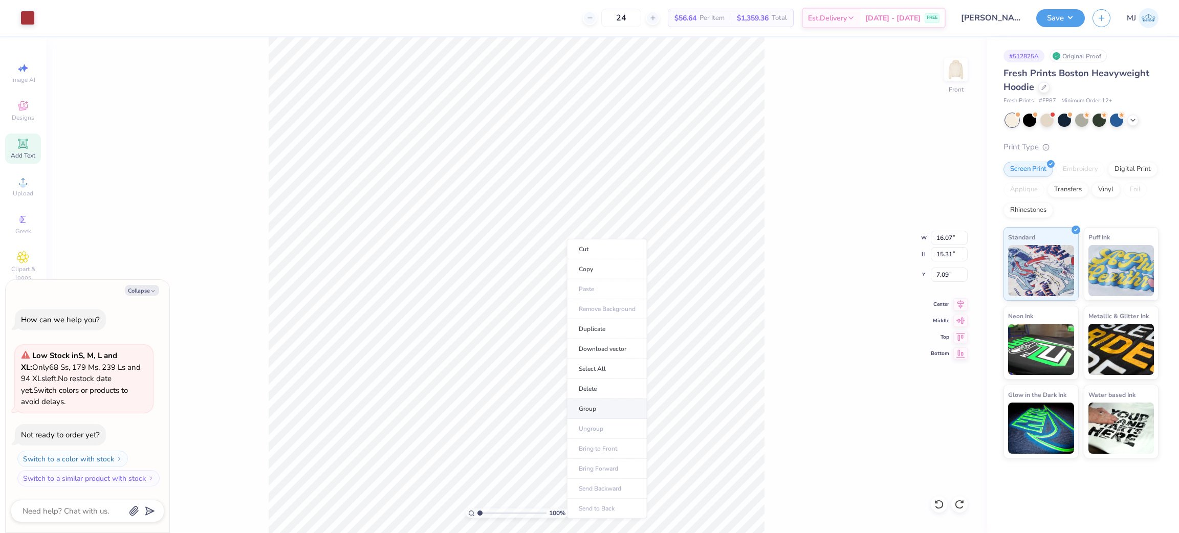
click at [597, 412] on li "Group" at bounding box center [607, 409] width 80 height 20
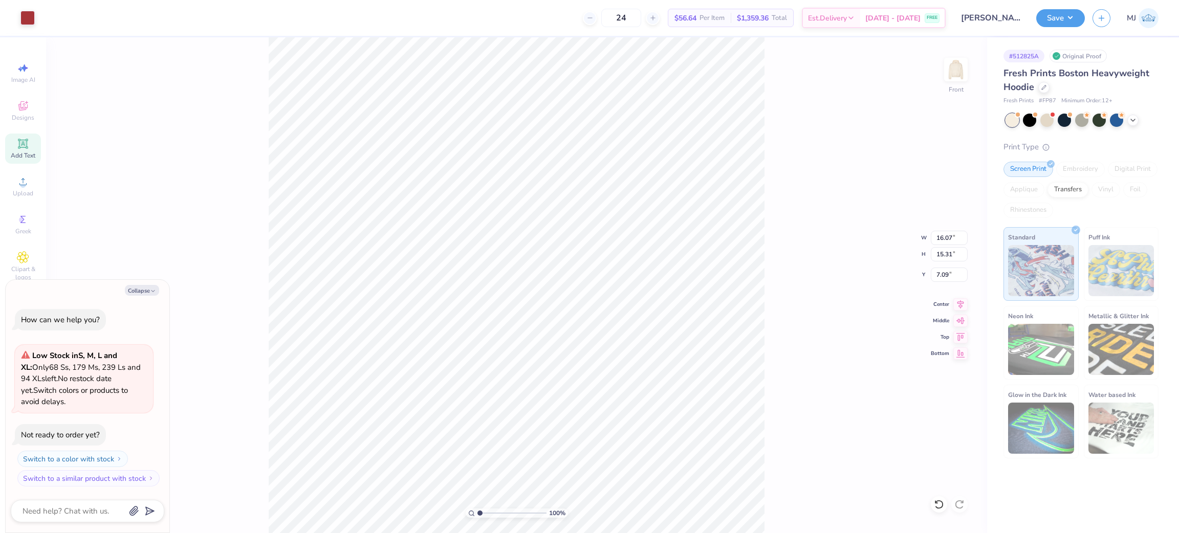
type textarea "x"
click at [948, 236] on input "16.07" at bounding box center [949, 238] width 37 height 14
type input "12.5"
type textarea "x"
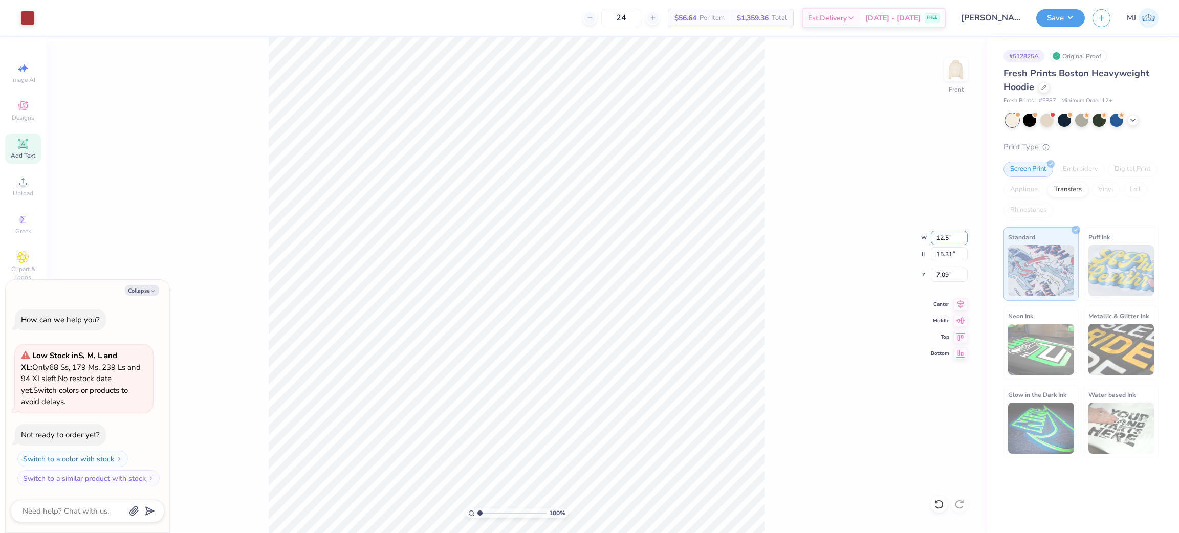
type input "12.50"
type input "11.91"
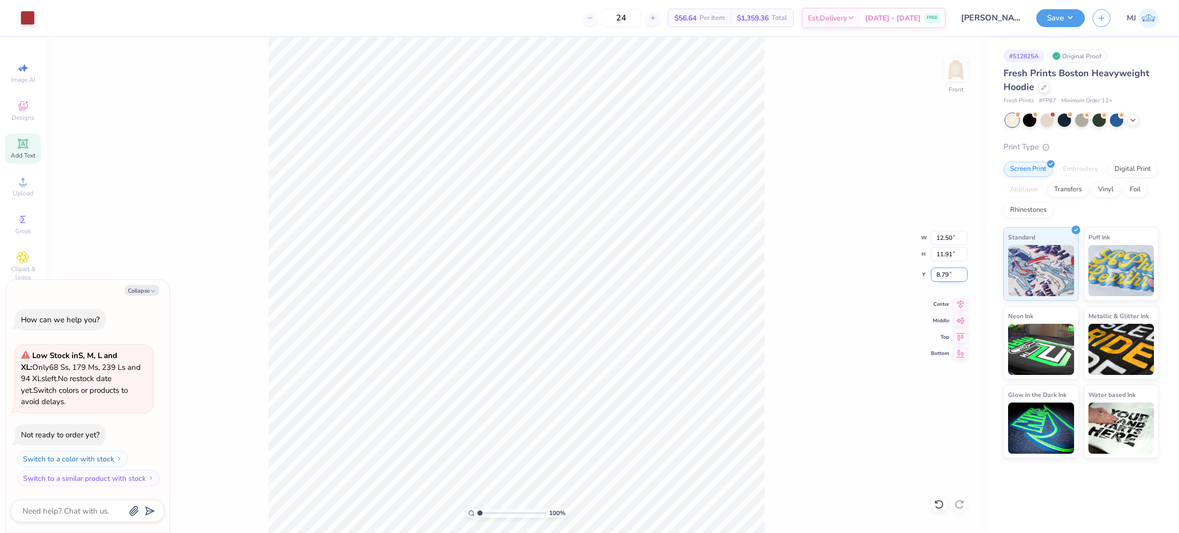
click at [940, 276] on input "8.79" at bounding box center [949, 275] width 37 height 14
type input "6"
type textarea "x"
type input "6.00"
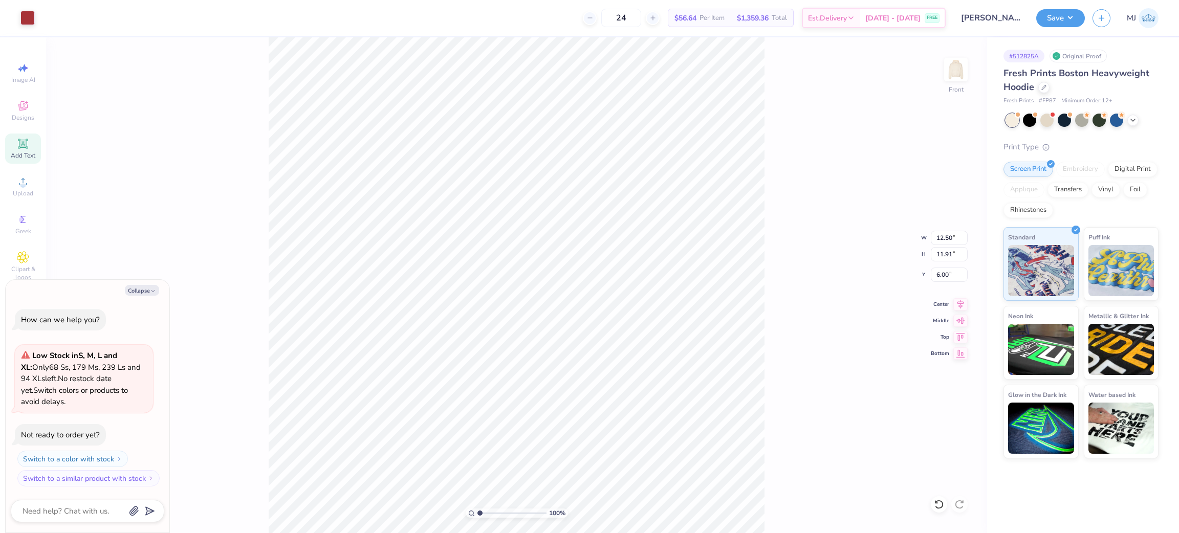
click at [841, 318] on div "100 % Front W 12.50 12.50 " H 11.91 11.91 " Y 6.00 6.00 " Center Middle Top Bot…" at bounding box center [516, 285] width 941 height 496
click at [1065, 15] on button "Save" at bounding box center [1060, 17] width 49 height 18
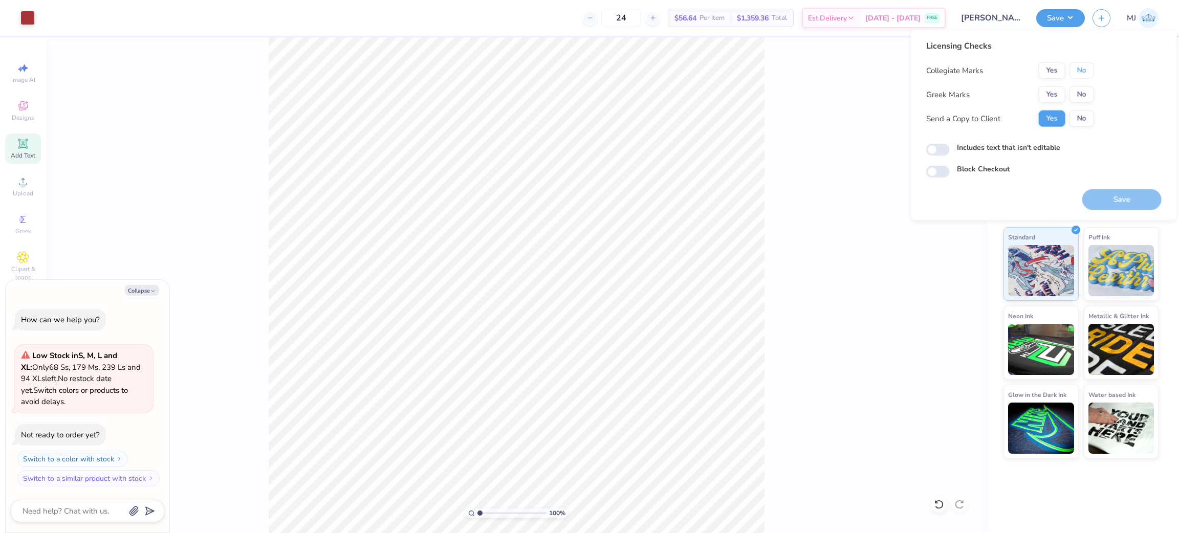
drag, startPoint x: 1085, startPoint y: 64, endPoint x: 1082, endPoint y: 79, distance: 14.8
click at [1085, 65] on button "No" at bounding box center [1081, 70] width 25 height 16
click at [1080, 95] on button "No" at bounding box center [1081, 94] width 25 height 16
click at [1116, 201] on button "Save" at bounding box center [1121, 199] width 79 height 21
type textarea "x"
